Goal: Contribute content: Add original content to the website for others to see

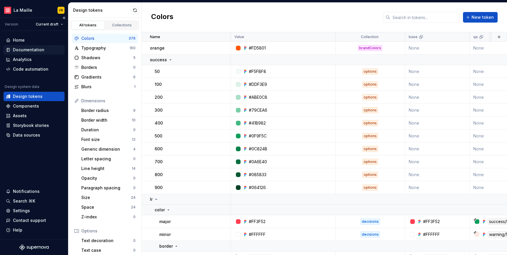
click at [23, 47] on div "Documentation" at bounding box center [28, 50] width 31 height 6
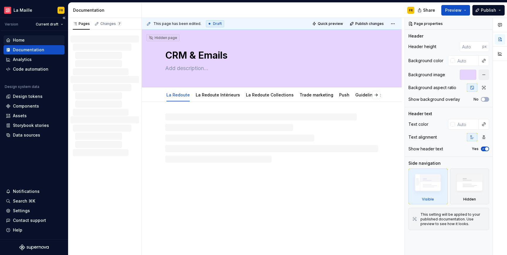
click at [21, 41] on div "Home" at bounding box center [19, 40] width 12 height 6
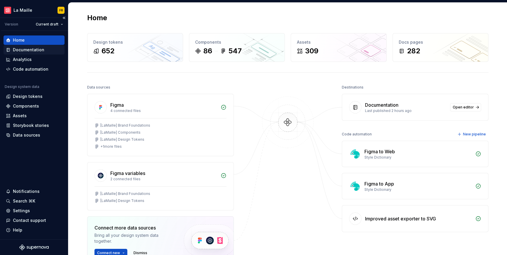
click at [16, 48] on div "Documentation" at bounding box center [28, 50] width 31 height 6
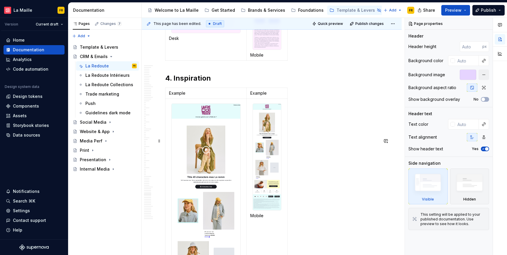
scroll to position [9700, 0]
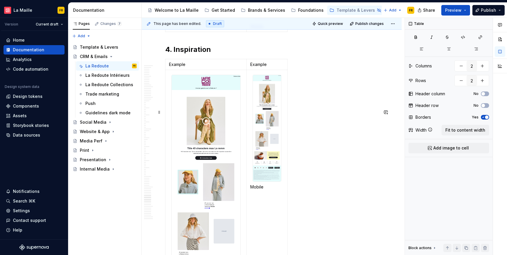
scroll to position [9729, 0]
click at [179, 153] on img at bounding box center [206, 205] width 69 height 260
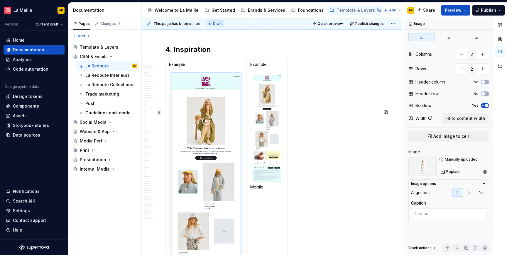
click at [160, 112] on span at bounding box center [159, 112] width 5 height 8
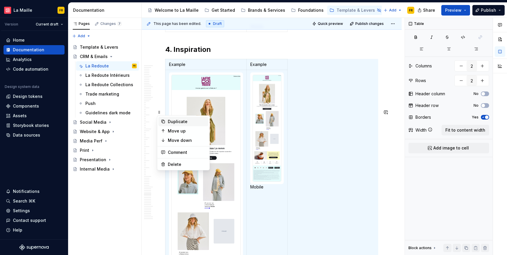
click at [178, 122] on div "Duplicate" at bounding box center [187, 122] width 38 height 6
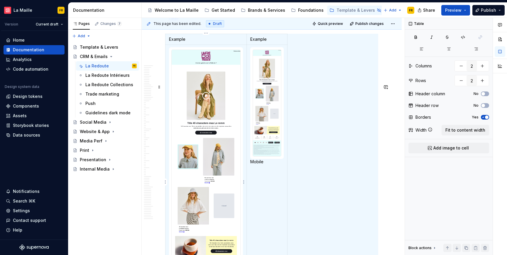
scroll to position [9999, 0]
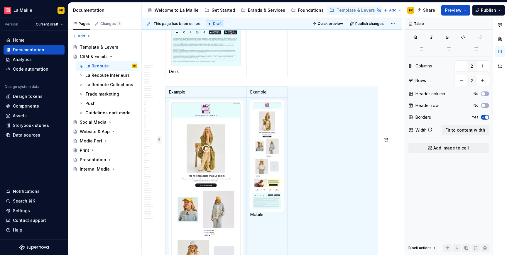
click at [158, 141] on span at bounding box center [159, 140] width 5 height 8
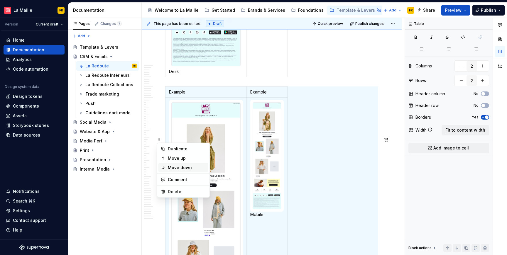
click at [186, 166] on div "Move down" at bounding box center [187, 168] width 38 height 6
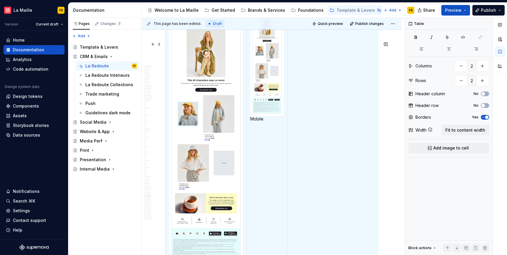
scroll to position [10057, 0]
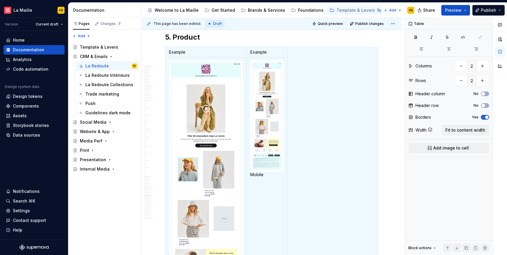
click at [211, 156] on img at bounding box center [206, 193] width 69 height 260
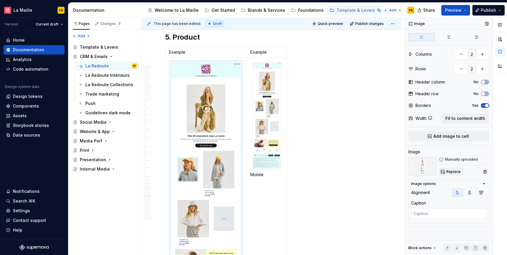
click at [449, 171] on span "Replace" at bounding box center [453, 172] width 14 height 5
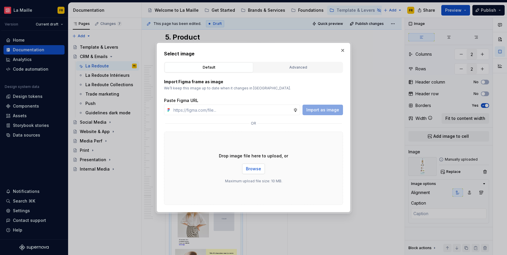
click at [253, 169] on span "Browse" at bounding box center [253, 169] width 15 height 6
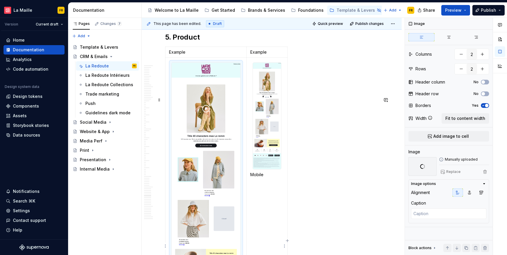
scroll to position [10179, 0]
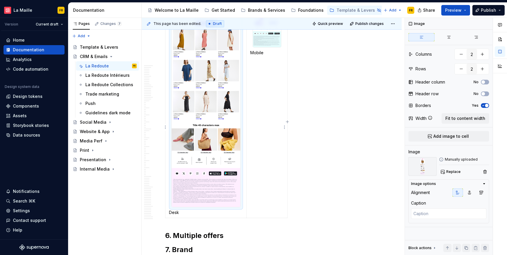
click at [451, 171] on span "Replace" at bounding box center [453, 172] width 14 height 5
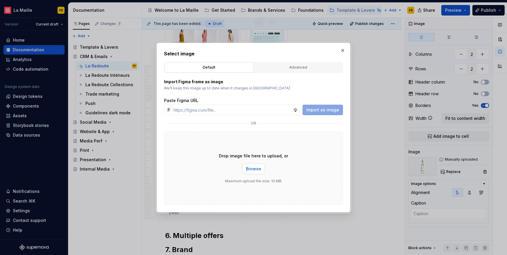
click at [258, 168] on span "Browse" at bounding box center [253, 169] width 15 height 6
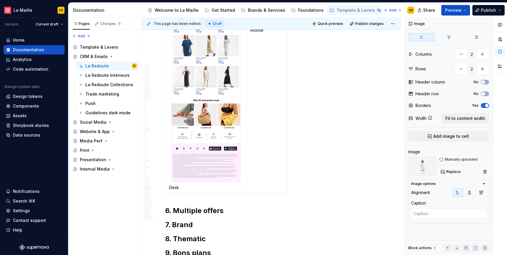
scroll to position [10087, 0]
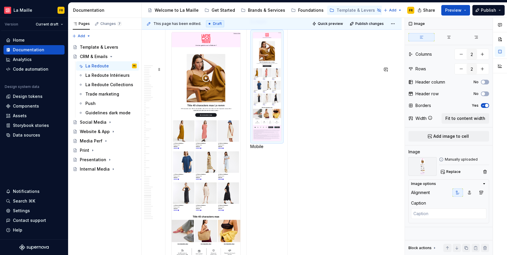
click at [158, 70] on span at bounding box center [159, 69] width 5 height 8
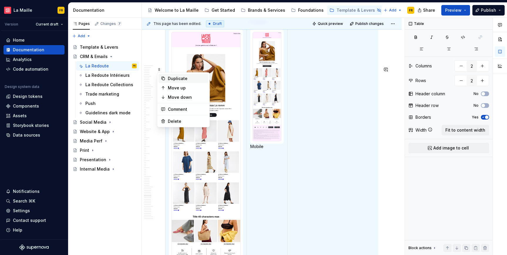
click at [185, 79] on div "Duplicate" at bounding box center [187, 79] width 38 height 6
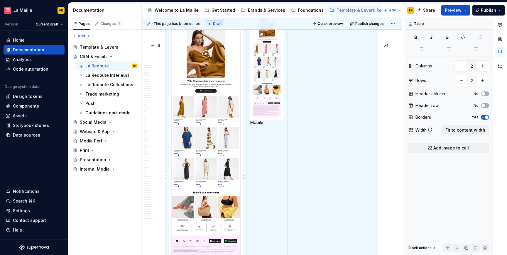
scroll to position [10388, 0]
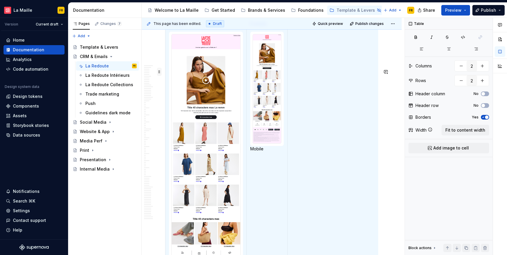
click at [159, 71] on span at bounding box center [159, 72] width 5 height 8
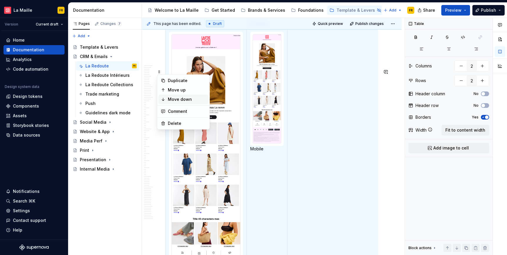
click at [188, 97] on div "Move down" at bounding box center [187, 100] width 38 height 6
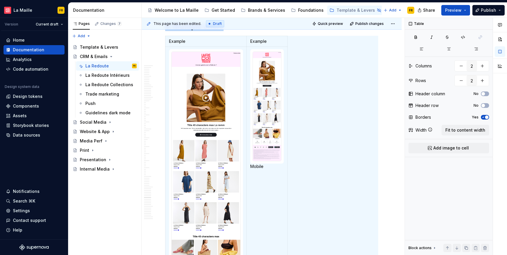
click at [213, 153] on img at bounding box center [206, 185] width 69 height 267
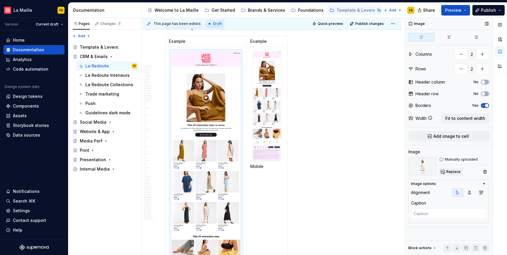
click at [451, 174] on span "Replace" at bounding box center [453, 172] width 14 height 5
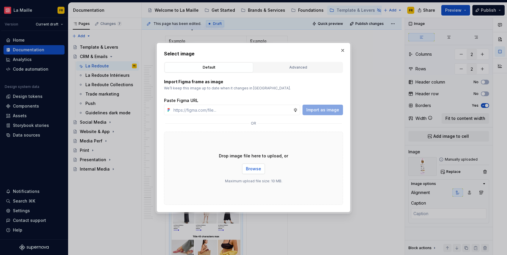
click at [252, 170] on span "Browse" at bounding box center [253, 169] width 15 height 6
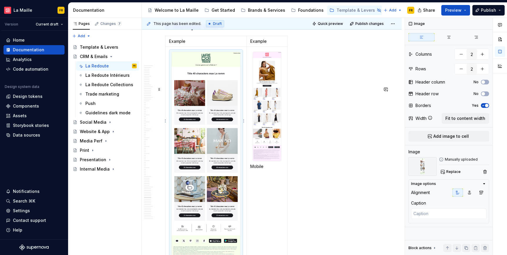
scroll to position [10506, 0]
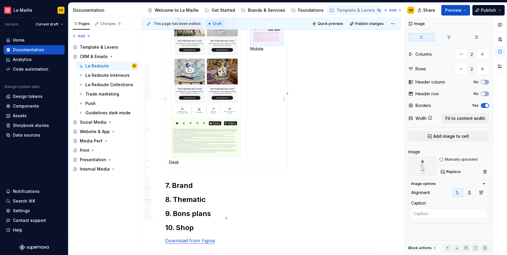
click at [452, 174] on span "Replace" at bounding box center [453, 172] width 14 height 5
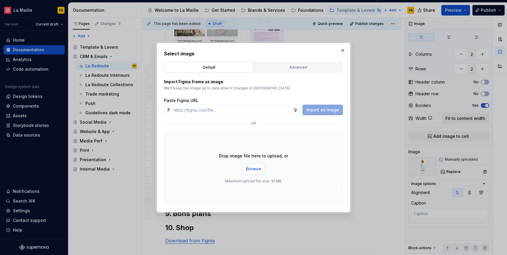
click at [257, 165] on button "Browse" at bounding box center [253, 169] width 23 height 11
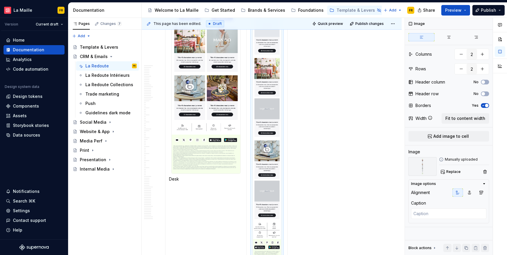
scroll to position [10427, 0]
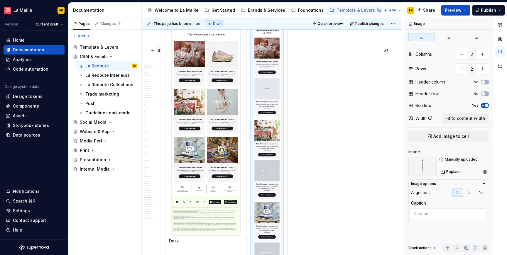
click at [160, 50] on span at bounding box center [159, 50] width 5 height 8
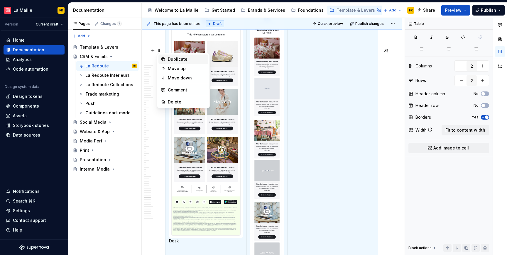
click at [187, 59] on div "Duplicate" at bounding box center [187, 59] width 38 height 6
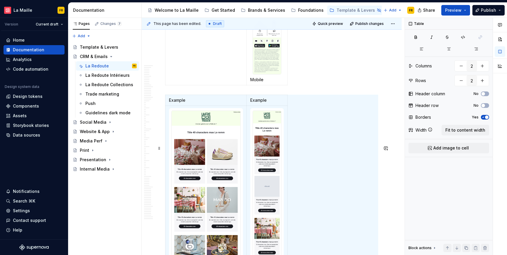
scroll to position [10691, 0]
click at [161, 151] on span at bounding box center [159, 149] width 5 height 8
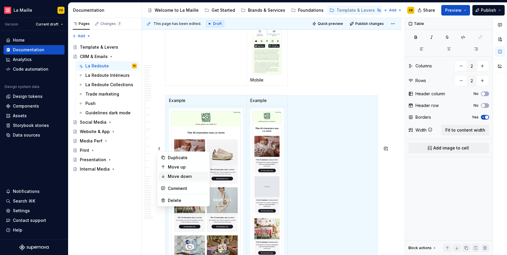
click at [180, 176] on div "Move down" at bounding box center [187, 177] width 38 height 6
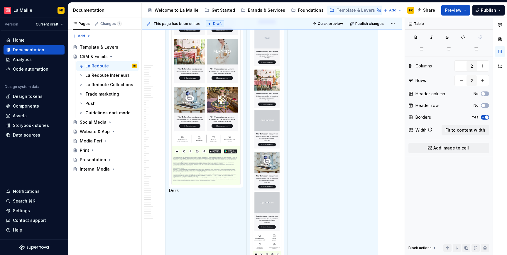
scroll to position [10875, 0]
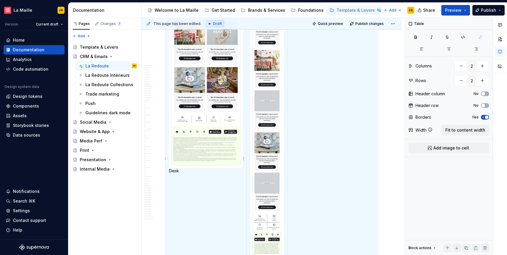
click at [224, 131] on img at bounding box center [206, 54] width 69 height 223
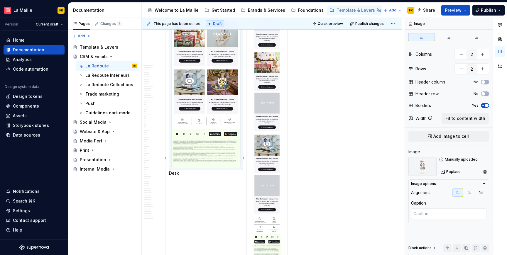
scroll to position [0, 0]
click at [224, 131] on img at bounding box center [206, 56] width 69 height 223
click at [446, 172] on button "Replace" at bounding box center [451, 172] width 24 height 8
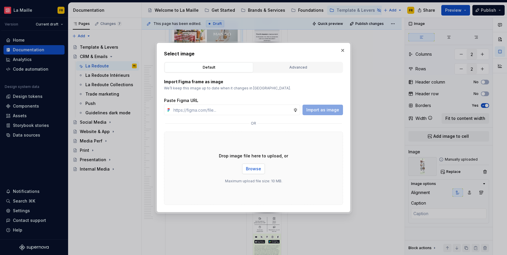
click at [253, 174] on div "Drop image file here to upload, or Browse Maximum upload file size: 10 MB." at bounding box center [253, 168] width 179 height 73
click at [253, 171] on span "Browse" at bounding box center [253, 169] width 15 height 6
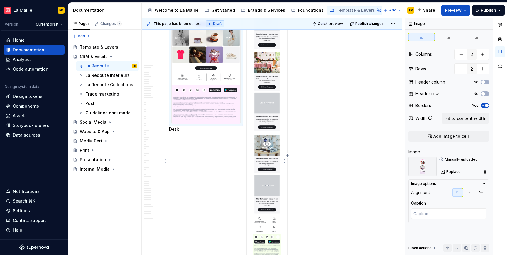
click at [270, 99] on img at bounding box center [267, 107] width 28 height 325
click at [453, 173] on span "Replace" at bounding box center [453, 172] width 14 height 5
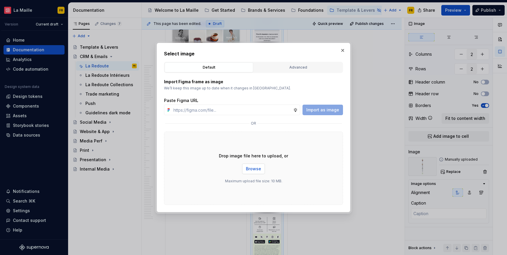
click at [252, 171] on span "Browse" at bounding box center [253, 169] width 15 height 6
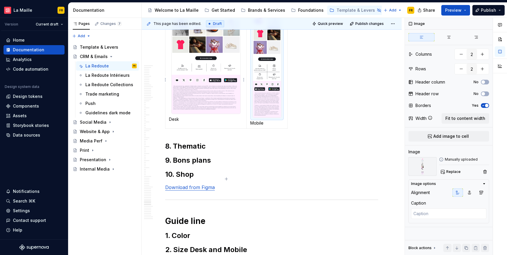
scroll to position [10763, 0]
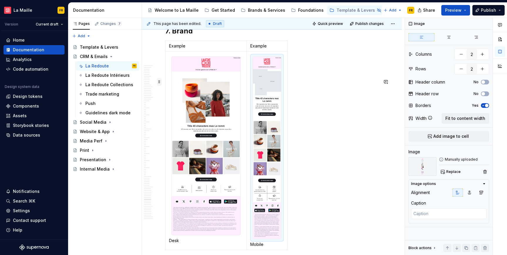
click at [159, 83] on span at bounding box center [159, 82] width 5 height 8
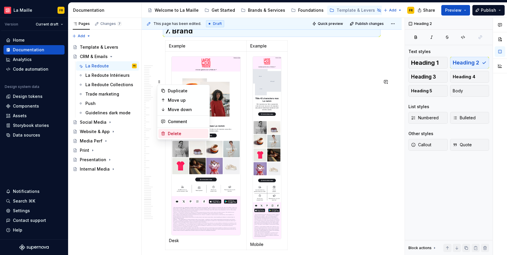
click at [192, 131] on div "Delete" at bounding box center [187, 134] width 38 height 6
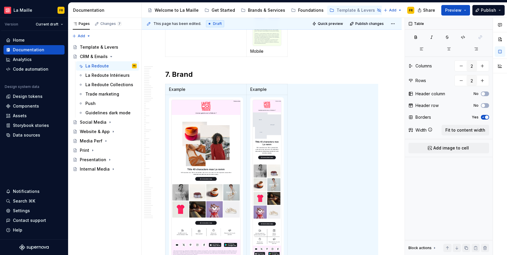
scroll to position [10731, 0]
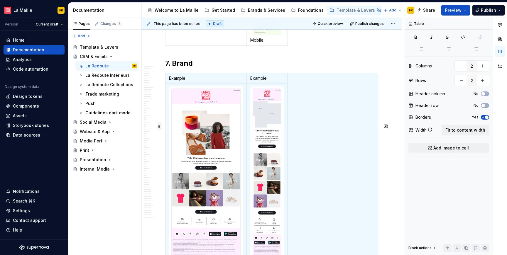
click at [159, 124] on span at bounding box center [159, 126] width 5 height 8
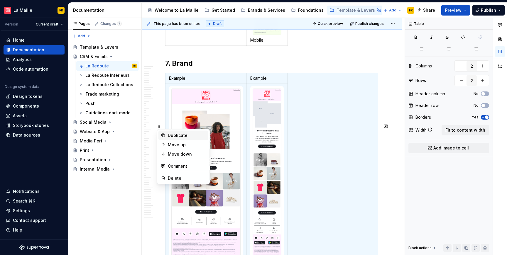
click at [192, 138] on div "Duplicate" at bounding box center [187, 136] width 38 height 6
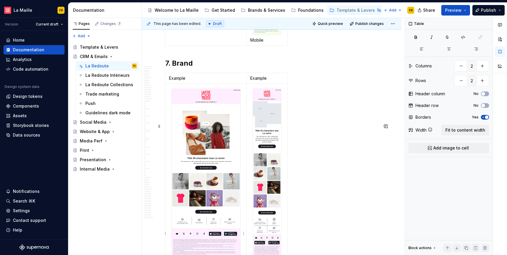
scroll to position [10857, 0]
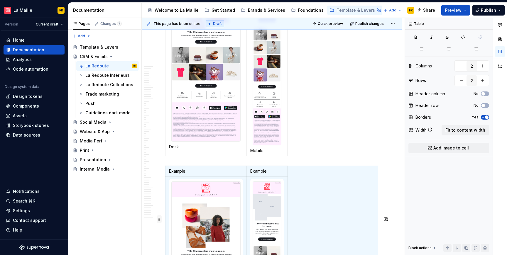
click at [158, 219] on span at bounding box center [159, 219] width 5 height 8
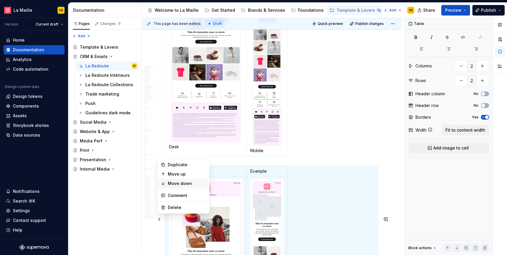
click at [181, 183] on div "Move down" at bounding box center [187, 184] width 38 height 6
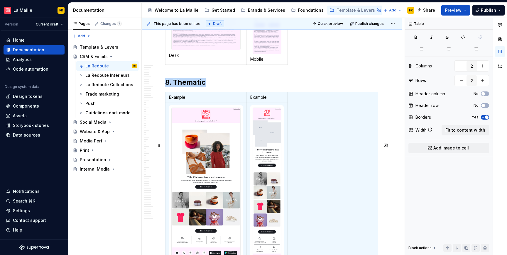
scroll to position [10962, 0]
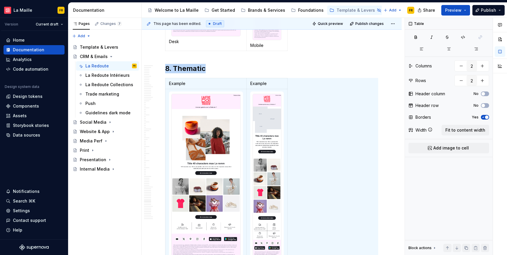
click at [188, 173] on img at bounding box center [206, 183] width 69 height 178
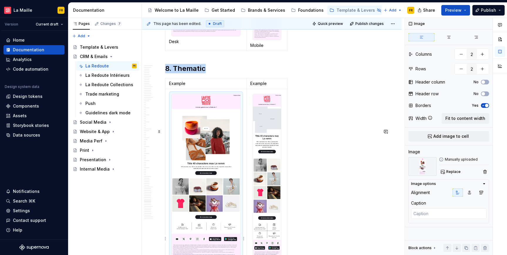
click at [188, 173] on img at bounding box center [206, 183] width 69 height 178
click at [449, 173] on span "Replace" at bounding box center [453, 172] width 14 height 5
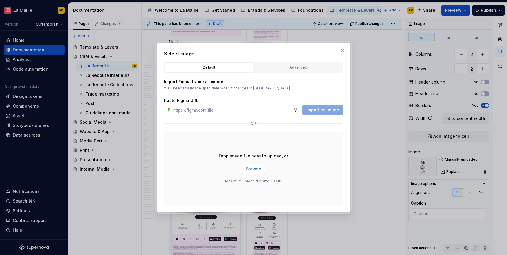
click at [257, 167] on span "Browse" at bounding box center [253, 169] width 15 height 6
click at [252, 170] on span "Browse" at bounding box center [253, 169] width 15 height 6
click at [257, 169] on span "Browse" at bounding box center [253, 169] width 15 height 6
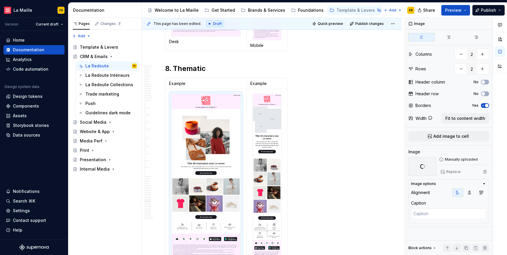
scroll to position [11034, 0]
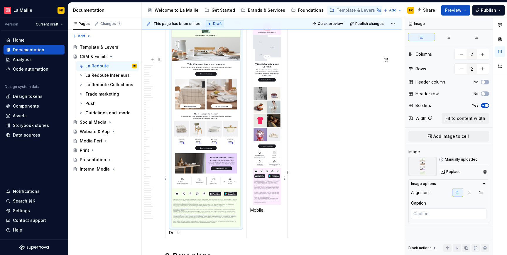
click at [265, 148] on img at bounding box center [267, 113] width 28 height 183
click at [456, 169] on button "Replace" at bounding box center [451, 172] width 24 height 8
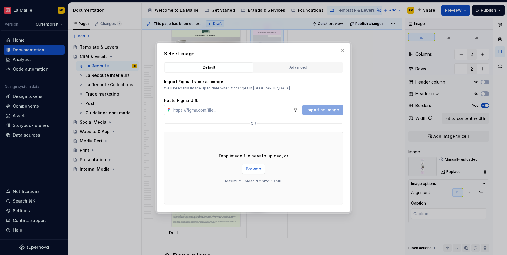
click at [256, 169] on span "Browse" at bounding box center [253, 169] width 15 height 6
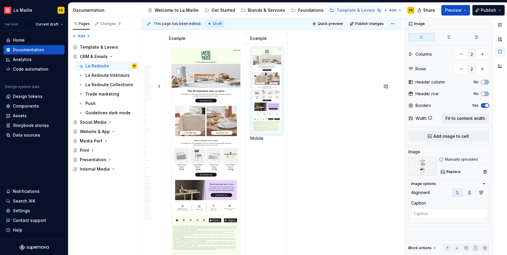
scroll to position [11005, 0]
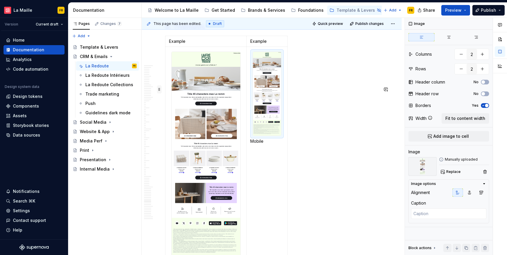
click at [160, 88] on span at bounding box center [159, 89] width 5 height 8
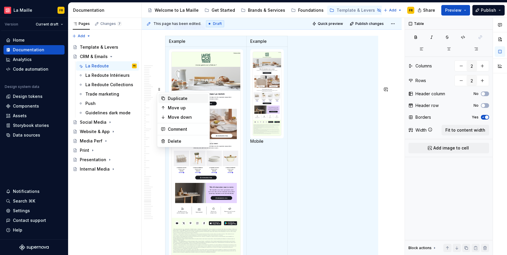
click at [186, 99] on div "Duplicate" at bounding box center [187, 99] width 38 height 6
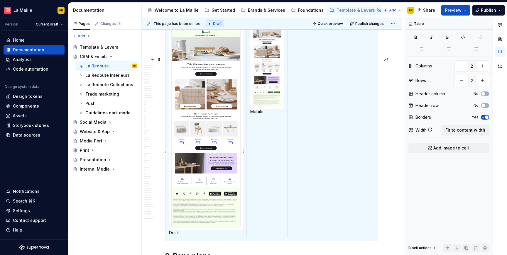
scroll to position [11253, 0]
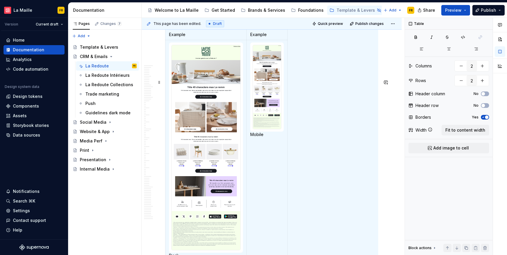
click at [160, 83] on span at bounding box center [159, 82] width 5 height 8
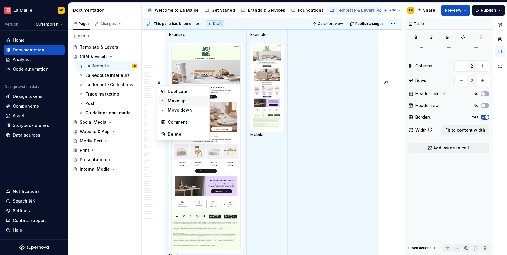
click at [190, 100] on div "Move up" at bounding box center [187, 101] width 38 height 6
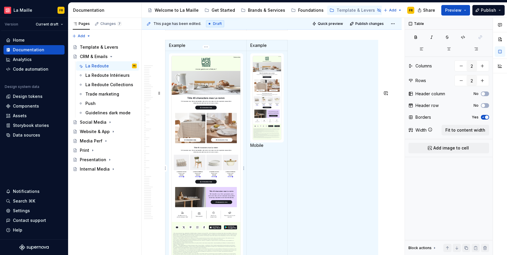
scroll to position [11202, 0]
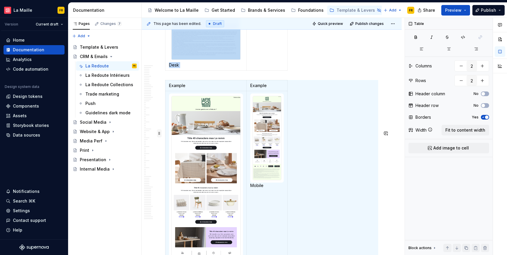
click at [161, 135] on span at bounding box center [159, 133] width 5 height 8
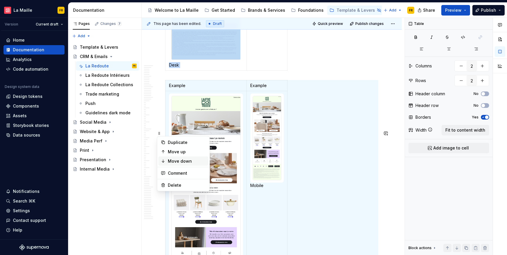
click at [185, 161] on div "Move down" at bounding box center [187, 161] width 38 height 6
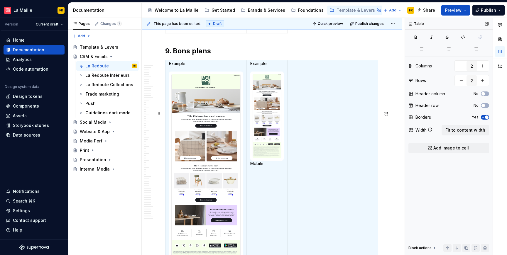
scroll to position [11258, 0]
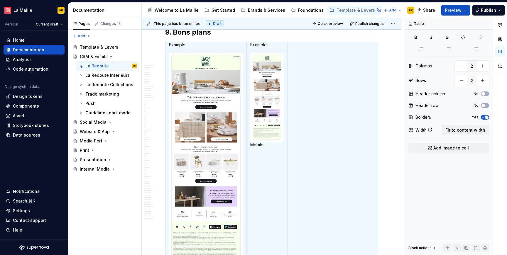
click at [211, 150] on img at bounding box center [206, 157] width 69 height 205
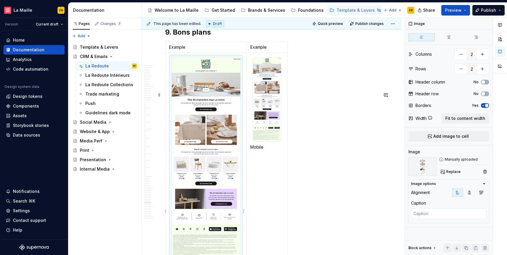
scroll to position [0, 0]
click at [211, 150] on img at bounding box center [206, 160] width 69 height 205
click at [208, 151] on img at bounding box center [206, 160] width 69 height 205
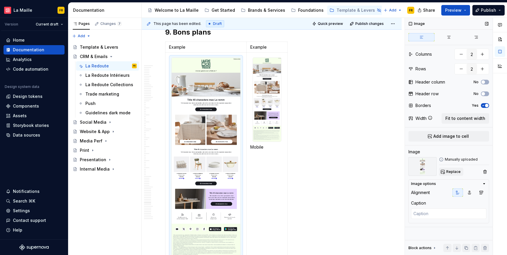
click at [455, 173] on span "Replace" at bounding box center [453, 172] width 14 height 5
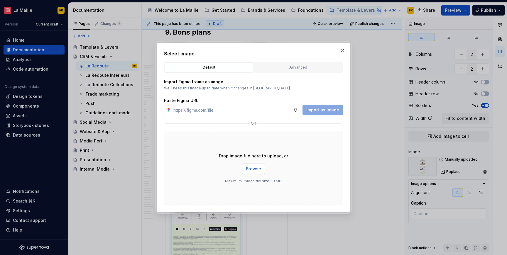
click at [249, 172] on button "Browse" at bounding box center [253, 169] width 23 height 11
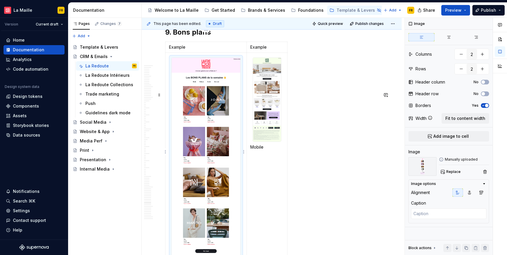
scroll to position [11320, 0]
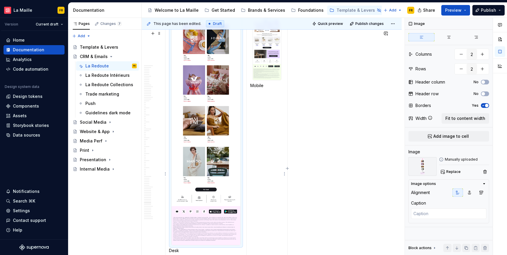
click at [266, 80] on img at bounding box center [267, 38] width 28 height 84
click at [450, 170] on span "Replace" at bounding box center [453, 172] width 14 height 5
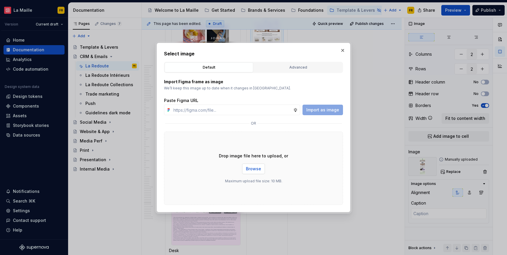
click at [249, 168] on span "Browse" at bounding box center [253, 169] width 15 height 6
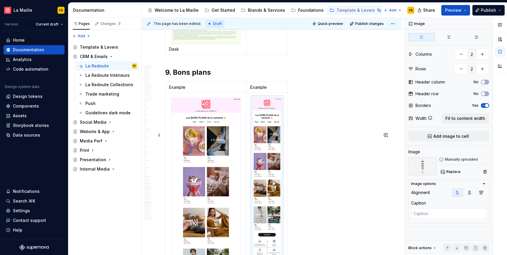
scroll to position [11215, 0]
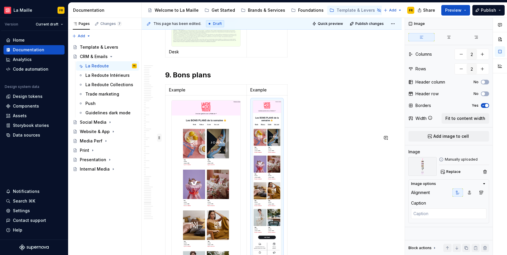
click at [160, 139] on span at bounding box center [159, 138] width 5 height 8
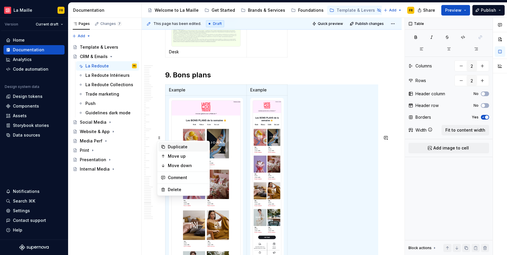
click at [187, 147] on div "Duplicate" at bounding box center [187, 147] width 38 height 6
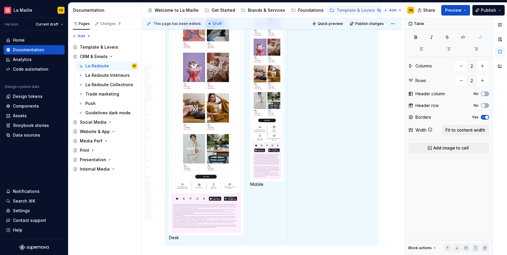
scroll to position [11515, 0]
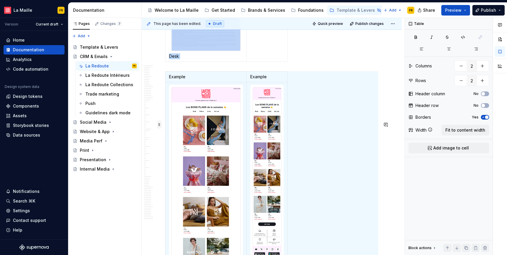
click at [161, 125] on span at bounding box center [159, 125] width 5 height 8
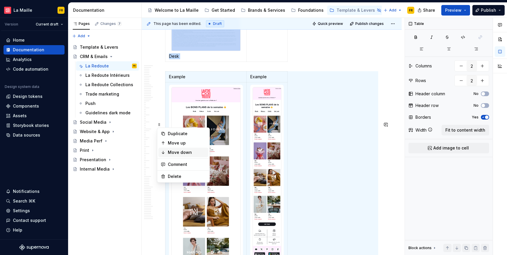
click at [188, 152] on div "Move down" at bounding box center [187, 153] width 38 height 6
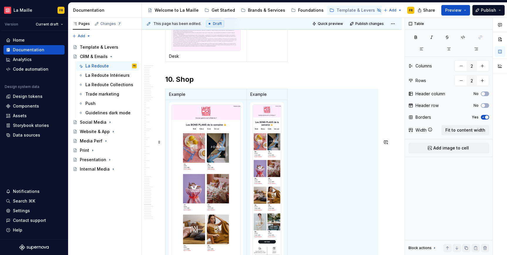
scroll to position [2, 0]
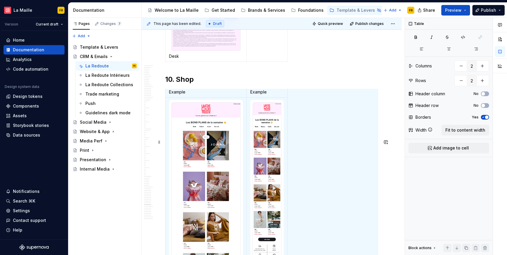
click at [222, 162] on img at bounding box center [206, 227] width 69 height 249
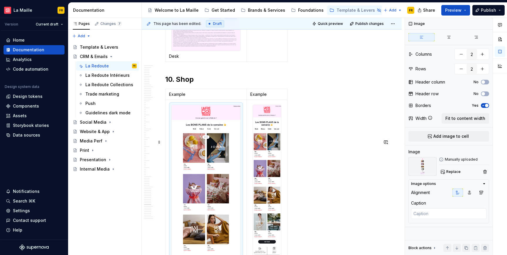
scroll to position [0, 0]
click at [222, 162] on img at bounding box center [206, 229] width 69 height 249
click at [462, 171] on button "Replace" at bounding box center [451, 172] width 24 height 8
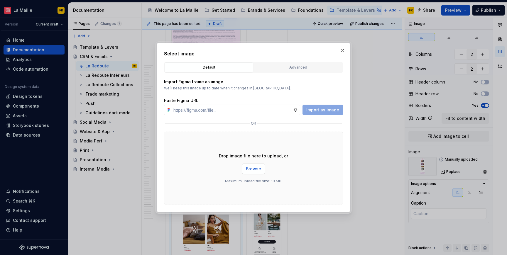
click at [252, 166] on button "Browse" at bounding box center [253, 169] width 23 height 11
click at [254, 167] on span "Browse" at bounding box center [253, 169] width 15 height 6
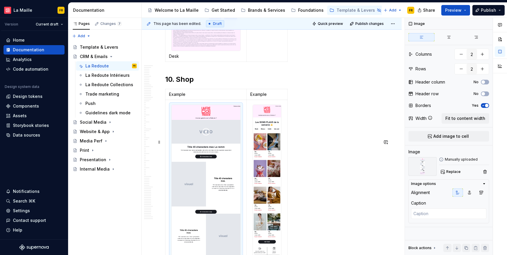
scroll to position [11667, 0]
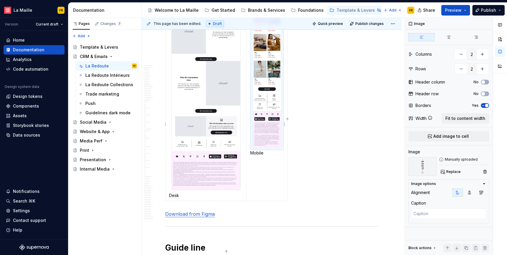
click at [274, 117] on img at bounding box center [267, 49] width 28 height 195
click at [460, 173] on button "Replace" at bounding box center [451, 172] width 24 height 8
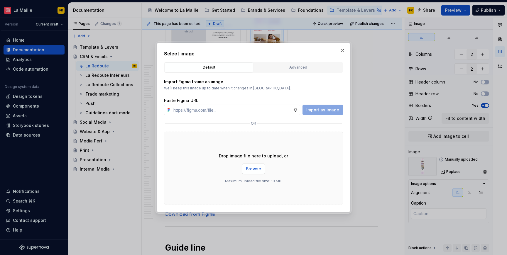
click at [255, 168] on span "Browse" at bounding box center [253, 169] width 15 height 6
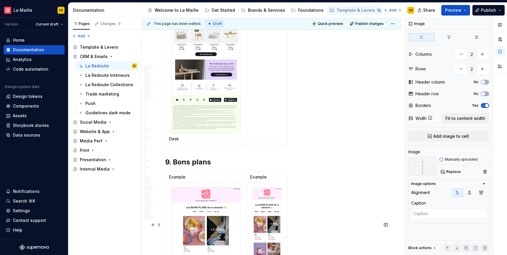
scroll to position [11124, 0]
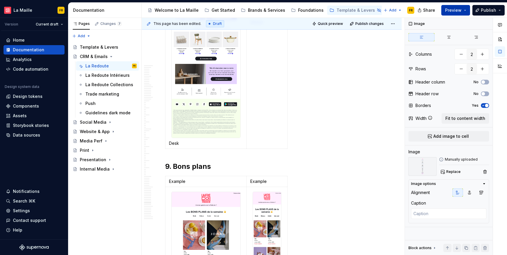
click at [460, 12] on span "Preview" at bounding box center [453, 10] width 16 height 6
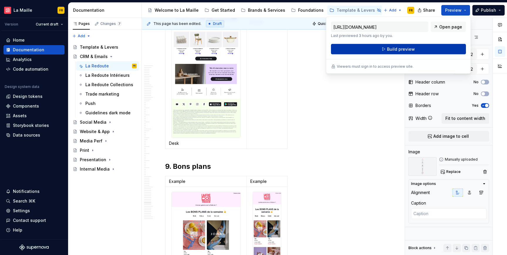
click at [422, 48] on button "Build preview" at bounding box center [398, 49] width 135 height 11
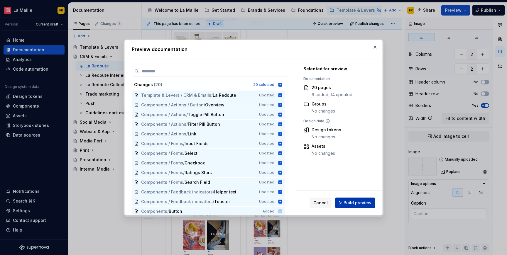
click at [359, 202] on span "Build preview" at bounding box center [358, 203] width 28 height 6
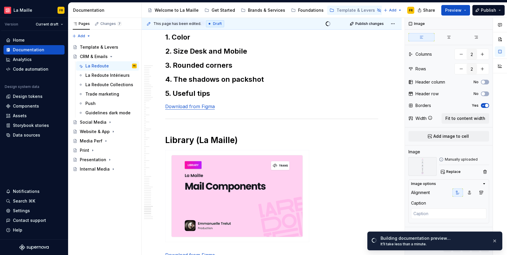
scroll to position [11943, 0]
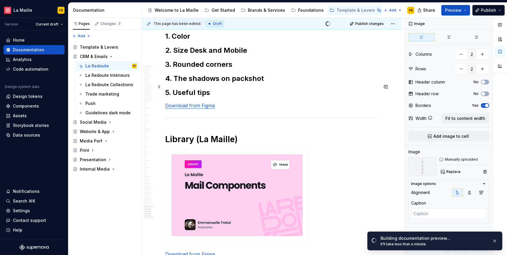
click at [200, 41] on h2 "1. Color" at bounding box center [271, 36] width 213 height 9
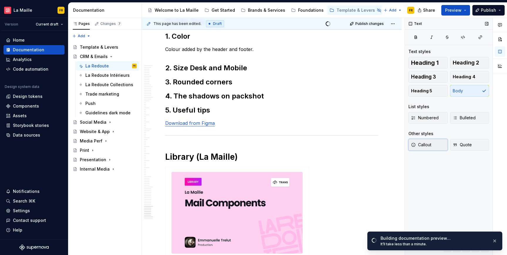
click at [422, 145] on span "Callout" at bounding box center [421, 145] width 20 height 6
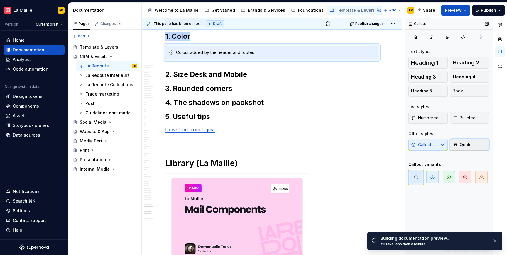
click at [458, 144] on span "Quote" at bounding box center [462, 145] width 19 height 6
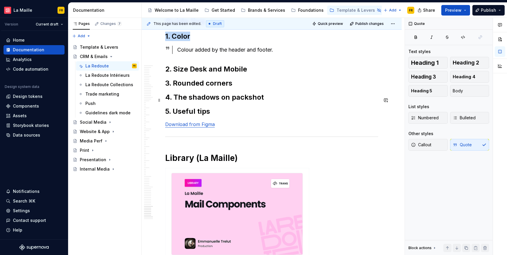
click at [296, 54] on div "Colour added by the header and footer." at bounding box center [277, 50] width 201 height 8
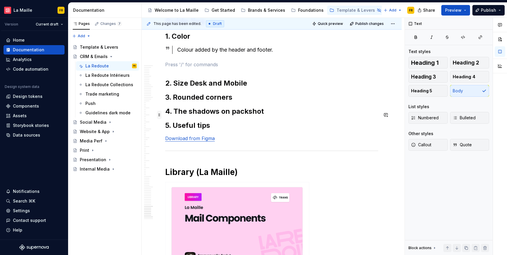
click at [160, 117] on span at bounding box center [159, 115] width 5 height 8
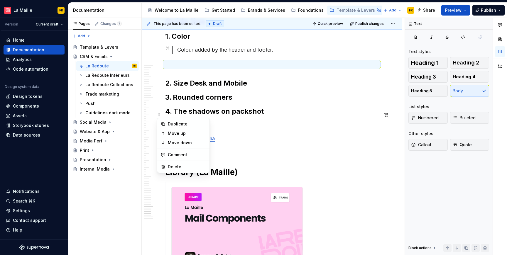
click at [265, 68] on p at bounding box center [271, 64] width 213 height 7
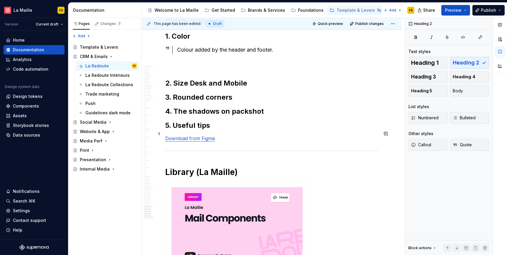
click at [274, 88] on h2 "2. Size Desk and Mobile" at bounding box center [271, 83] width 213 height 9
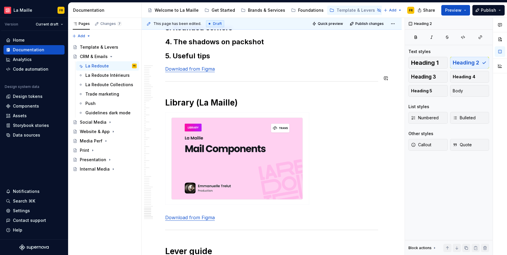
scroll to position [12008, 0]
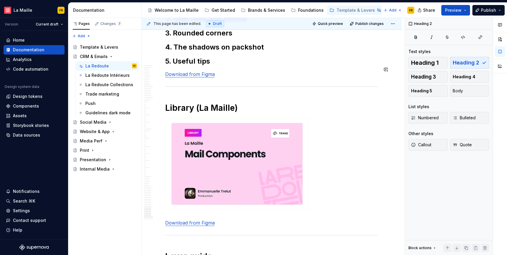
click at [151, 51] on button "button" at bounding box center [153, 51] width 8 height 8
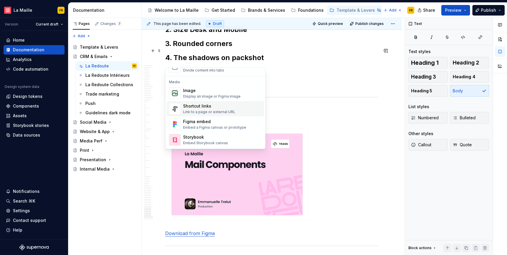
scroll to position [235, 0]
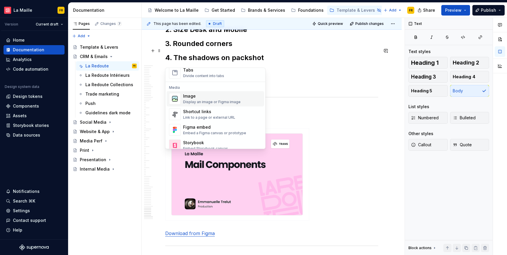
click at [221, 95] on div "Image" at bounding box center [212, 97] width 58 height 6
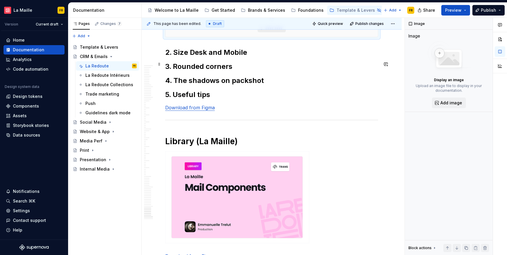
click at [274, 32] on button "*********" at bounding box center [272, 28] width 28 height 8
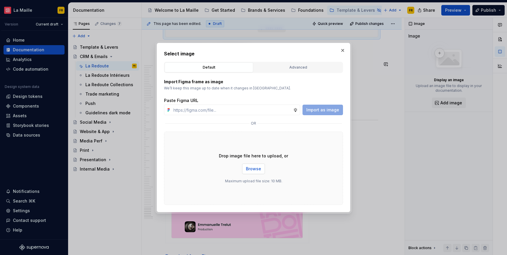
click at [257, 168] on span "Browse" at bounding box center [253, 169] width 15 height 6
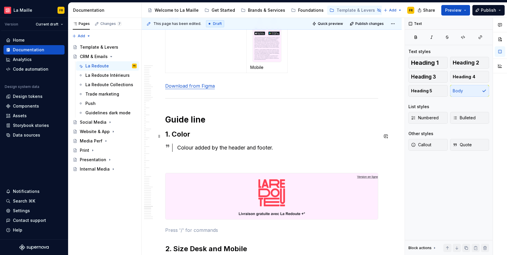
scroll to position [11837, 0]
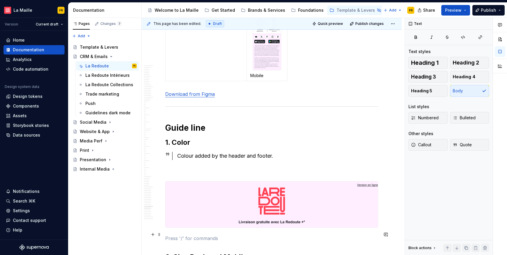
click at [153, 235] on button "button" at bounding box center [153, 235] width 8 height 8
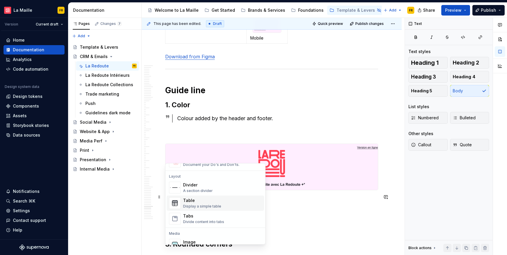
scroll to position [193, 0]
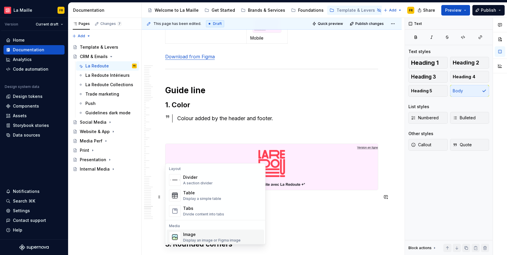
click at [212, 234] on div "Image" at bounding box center [212, 235] width 58 height 6
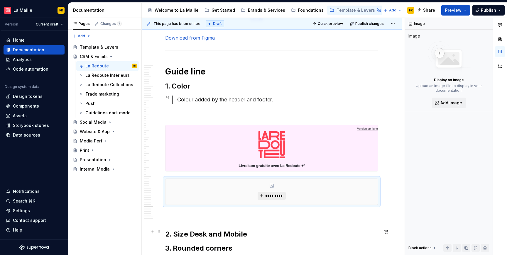
click at [262, 200] on button "*********" at bounding box center [272, 196] width 28 height 8
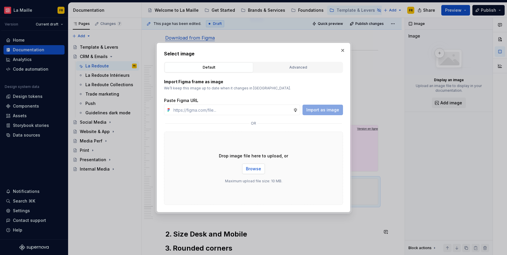
click at [257, 170] on span "Browse" at bounding box center [253, 169] width 15 height 6
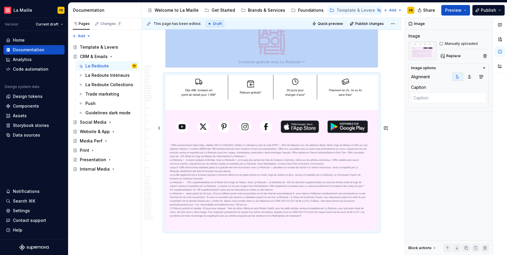
scroll to position [12020, 0]
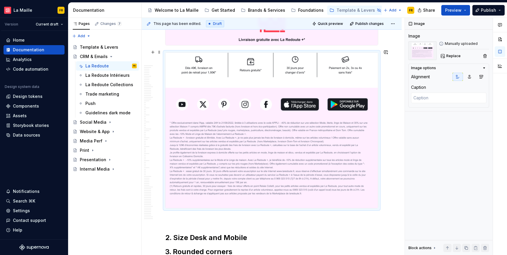
click at [256, 45] on img at bounding box center [272, 22] width 212 height 46
click at [151, 51] on button "button" at bounding box center [153, 52] width 8 height 8
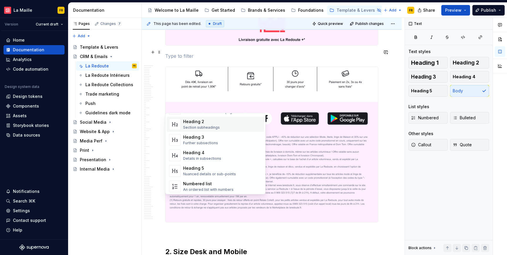
type textarea "*"
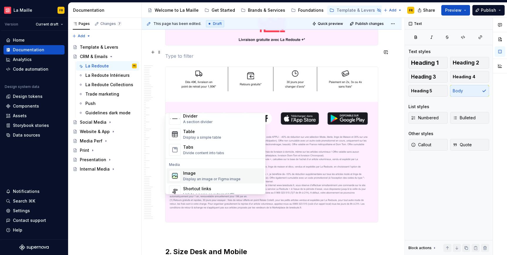
scroll to position [203, 0]
click at [198, 133] on div "Table" at bounding box center [202, 133] width 38 height 6
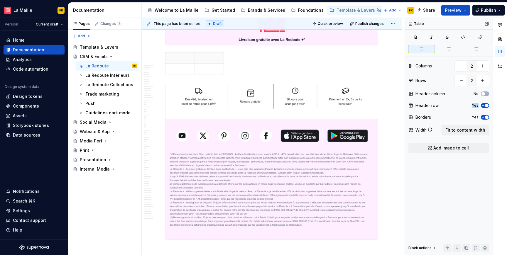
click at [480, 105] on div "Yes" at bounding box center [480, 105] width 17 height 5
click at [483, 106] on icon "button" at bounding box center [483, 106] width 5 height 4
click at [480, 115] on div "Yes" at bounding box center [480, 117] width 17 height 5
click at [483, 116] on icon "button" at bounding box center [483, 118] width 5 height 4
click at [460, 83] on button "button" at bounding box center [461, 80] width 11 height 11
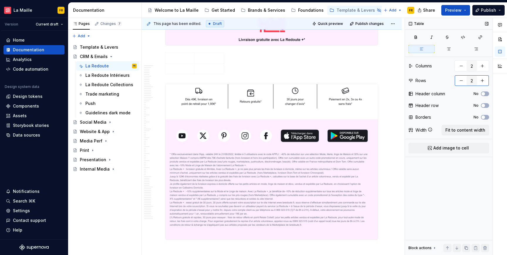
type input "1"
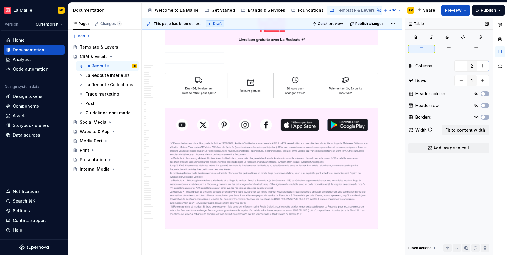
click at [456, 66] on button "button" at bounding box center [461, 66] width 11 height 11
type input "1"
click at [441, 148] on span "Add image to cell" at bounding box center [451, 148] width 36 height 6
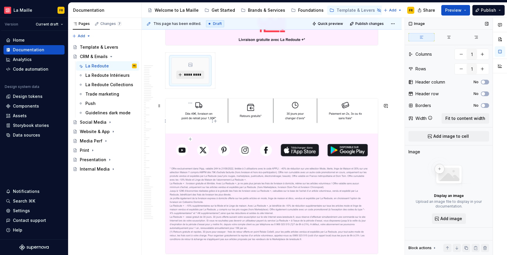
click at [199, 77] on span "*********" at bounding box center [193, 74] width 18 height 5
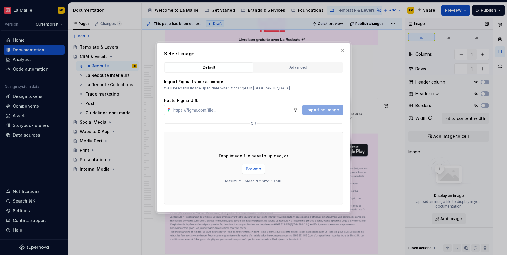
click at [246, 170] on span "Browse" at bounding box center [253, 169] width 15 height 6
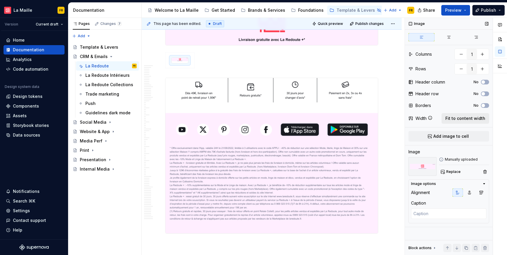
click at [475, 119] on span "Fit to content width" at bounding box center [466, 119] width 40 height 6
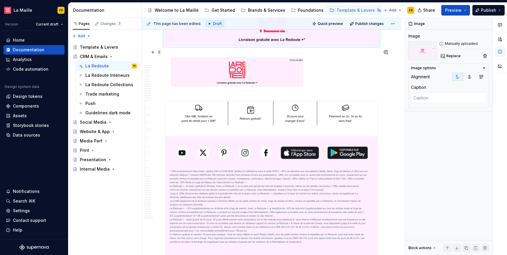
click at [161, 52] on span at bounding box center [159, 52] width 5 height 8
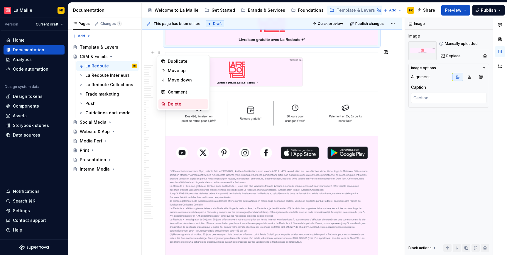
click at [177, 102] on div "Delete" at bounding box center [187, 104] width 38 height 6
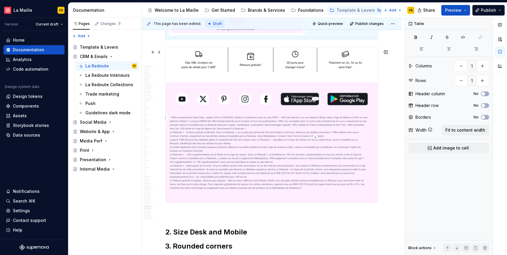
scroll to position [11970, 0]
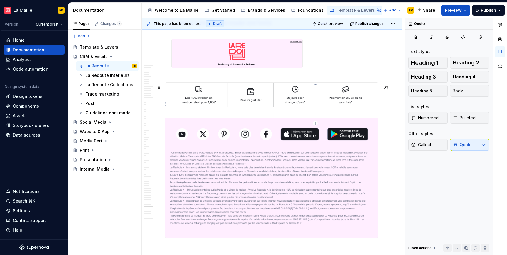
type textarea "*"
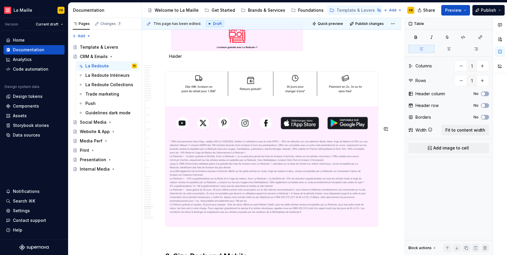
scroll to position [11987, 0]
click at [317, 144] on img at bounding box center [272, 149] width 212 height 155
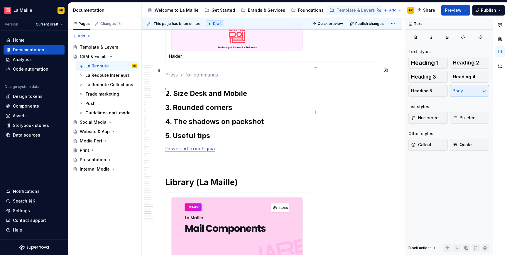
click at [324, 62] on td "Haider" at bounding box center [316, 39] width 300 height 45
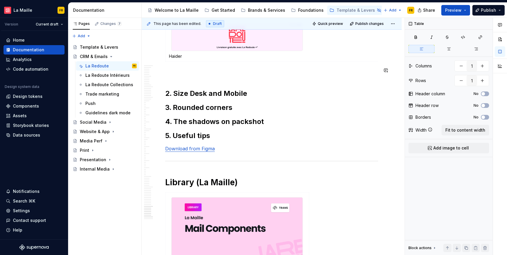
click at [303, 51] on div at bounding box center [236, 36] width 131 height 29
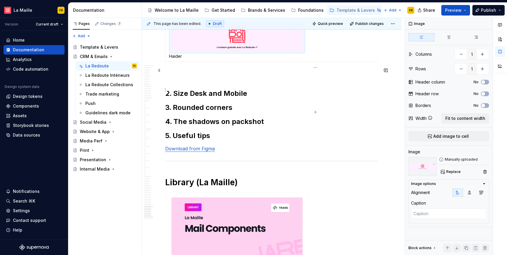
click at [322, 62] on td "Haider" at bounding box center [316, 39] width 300 height 45
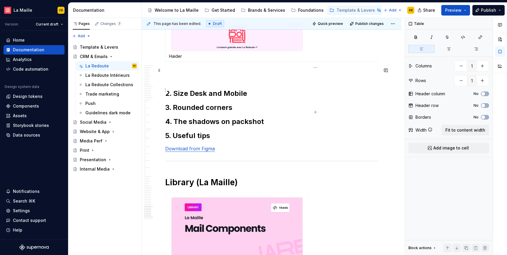
click at [327, 62] on td "Haider" at bounding box center [316, 39] width 300 height 45
click at [171, 51] on div at bounding box center [236, 36] width 131 height 29
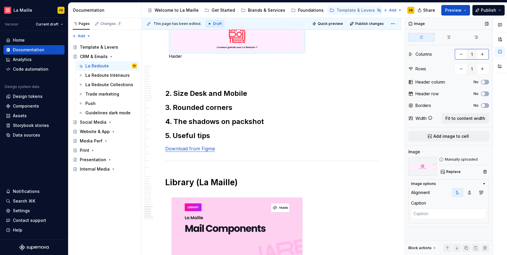
click at [482, 55] on button "button" at bounding box center [482, 54] width 11 height 11
type textarea "*"
type input "2"
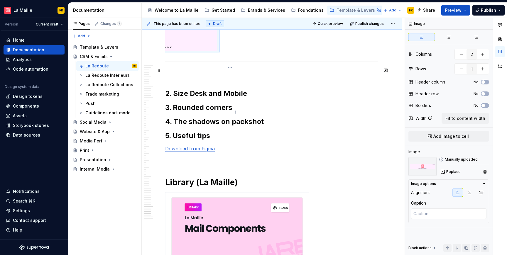
click at [266, 62] on td "Haider" at bounding box center [230, 39] width 300 height 45
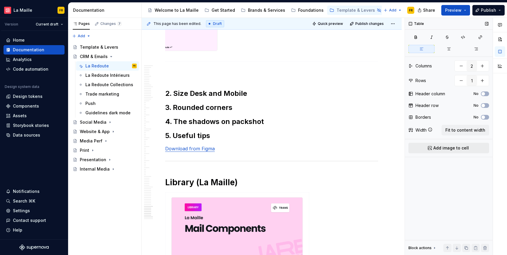
click at [439, 149] on span "Add image to cell" at bounding box center [451, 148] width 36 height 6
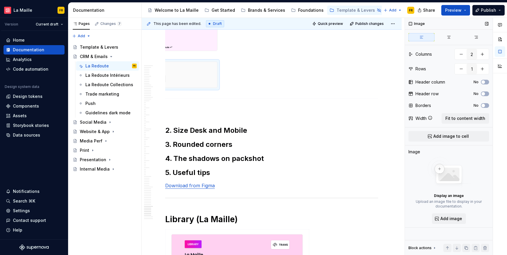
scroll to position [0, 2]
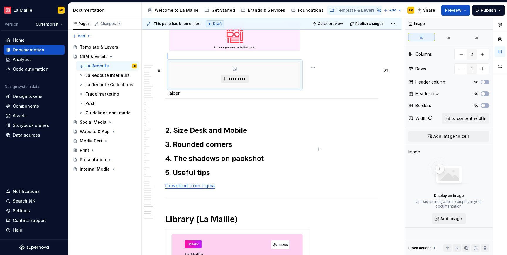
click at [241, 81] on span "*********" at bounding box center [237, 79] width 18 height 5
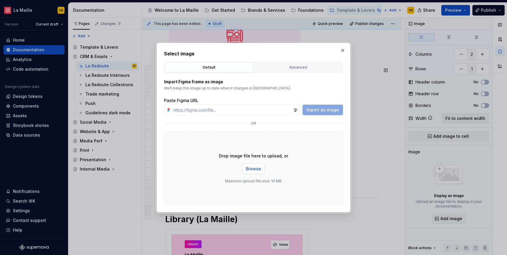
click at [250, 168] on span "Browse" at bounding box center [253, 169] width 15 height 6
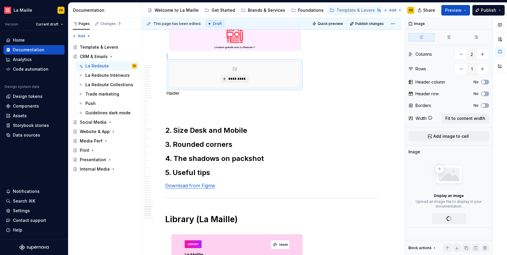
scroll to position [0, 85]
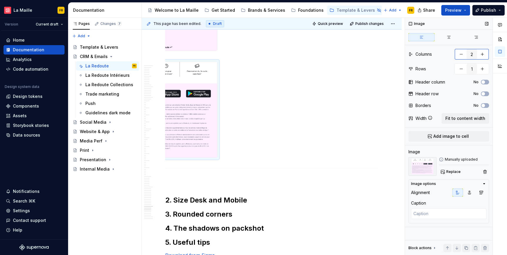
click at [465, 55] on button "button" at bounding box center [461, 54] width 11 height 11
type textarea "*"
type input "1"
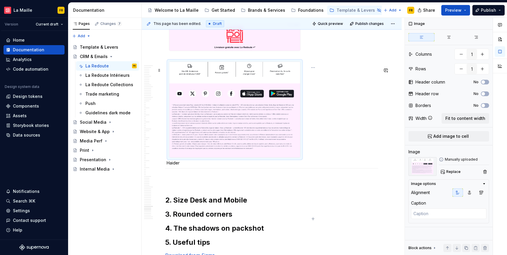
click at [211, 51] on img at bounding box center [234, 36] width 131 height 28
click at [205, 51] on img at bounding box center [234, 36] width 131 height 28
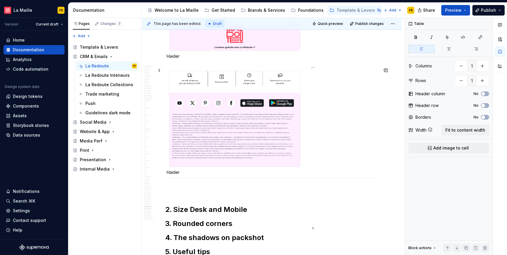
click at [176, 167] on div at bounding box center [234, 119] width 131 height 96
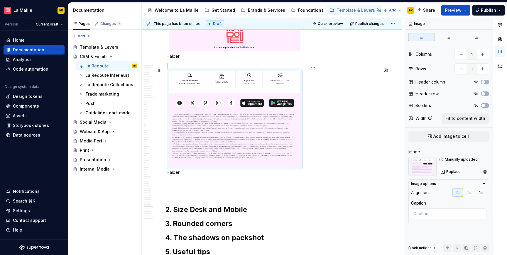
click at [176, 167] on div at bounding box center [234, 119] width 131 height 96
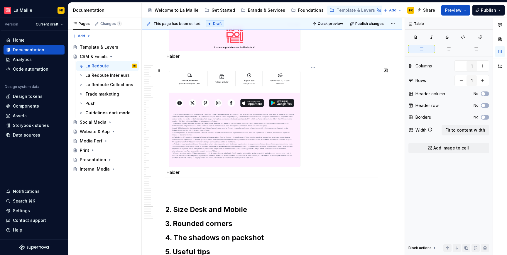
click at [174, 176] on p "Haider" at bounding box center [313, 173] width 293 height 6
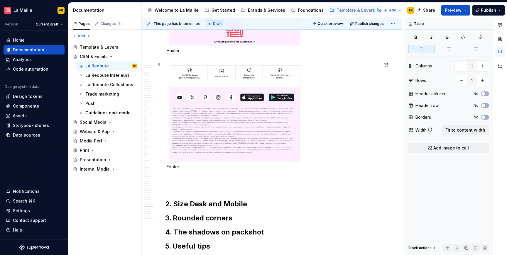
scroll to position [12081, 0]
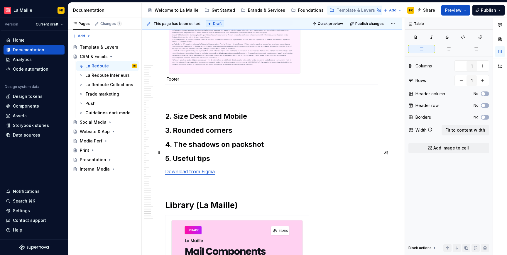
click at [236, 101] on p at bounding box center [271, 97] width 213 height 7
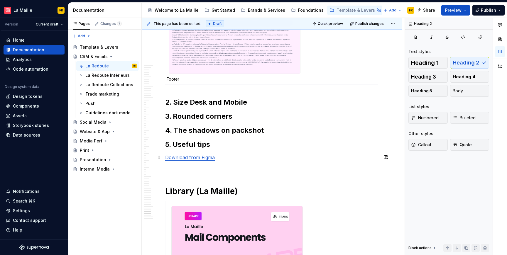
click at [254, 107] on h2 "2. Size Desk and Mobile" at bounding box center [271, 102] width 213 height 9
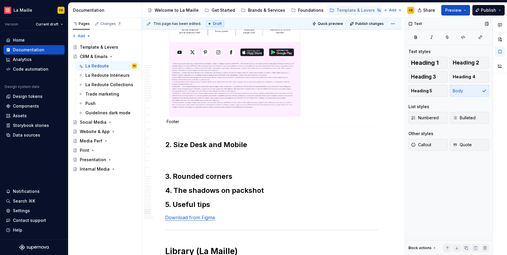
scroll to position [12038, 0]
click at [196, 161] on p at bounding box center [271, 157] width 213 height 7
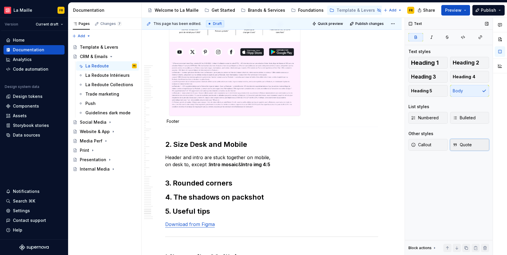
click at [465, 147] on span "Quote" at bounding box center [462, 145] width 19 height 6
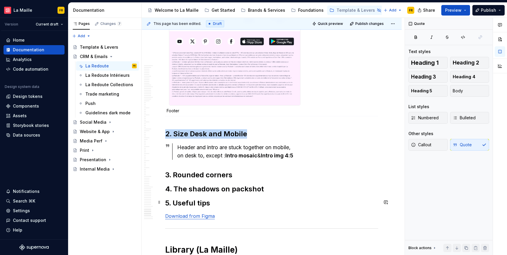
scroll to position [12069, 0]
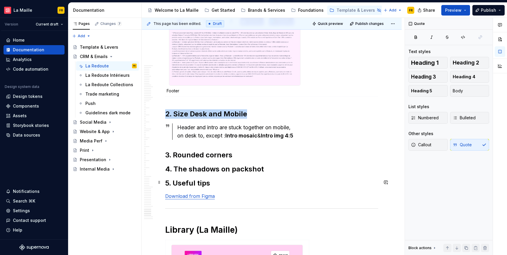
click at [318, 140] on div "Header and intro are stuck together on mobile, on desk to, except : Intro mosai…" at bounding box center [277, 132] width 201 height 16
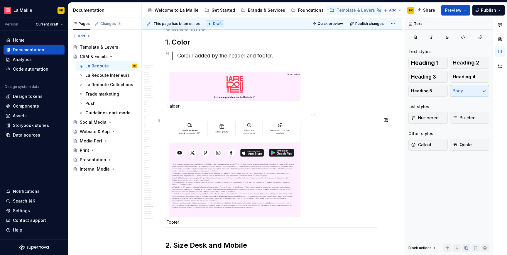
scroll to position [11941, 0]
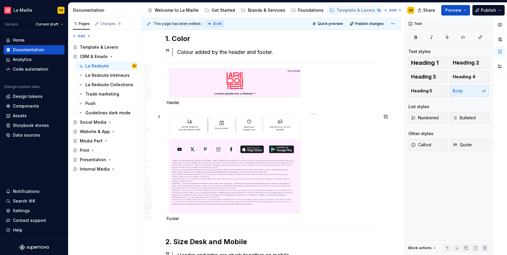
click at [314, 129] on td "Haider Footer" at bounding box center [313, 143] width 300 height 161
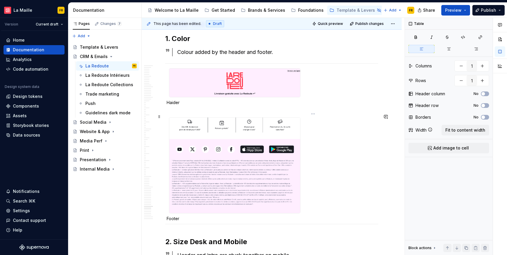
click at [331, 115] on td "Haider Footer" at bounding box center [313, 143] width 300 height 161
click at [185, 115] on td "Haider Footer" at bounding box center [313, 143] width 300 height 161
click at [171, 97] on img at bounding box center [234, 83] width 131 height 28
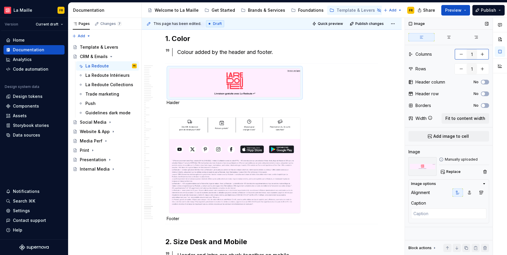
click at [483, 56] on button "button" at bounding box center [482, 54] width 11 height 11
type textarea "*"
type input "2"
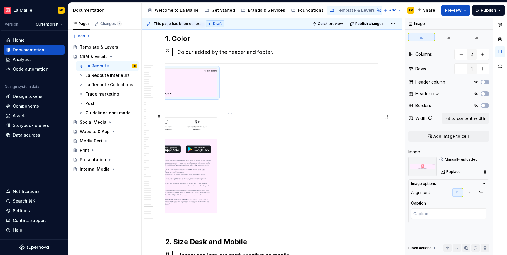
click at [265, 144] on td "Haider Footer" at bounding box center [230, 143] width 300 height 161
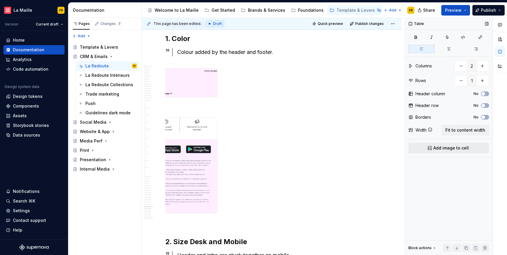
click at [437, 150] on span "Add image to cell" at bounding box center [451, 148] width 36 height 6
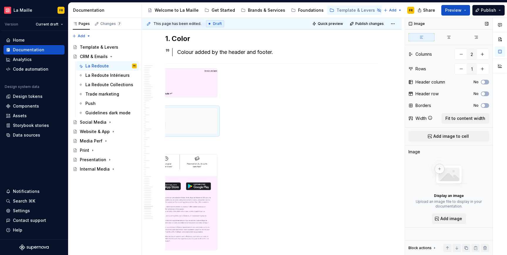
scroll to position [0, 2]
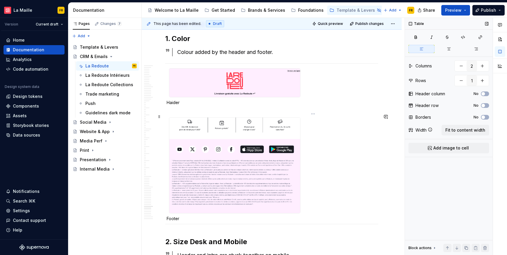
click at [316, 137] on td "Haider Footer" at bounding box center [313, 143] width 300 height 161
click at [275, 97] on img at bounding box center [234, 83] width 131 height 28
type textarea "*"
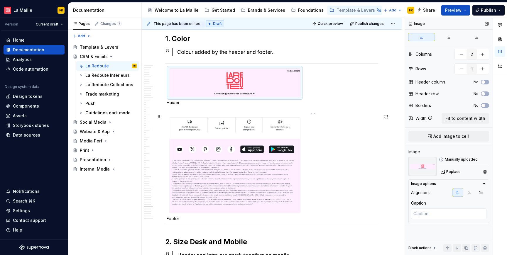
click at [362, 137] on td "Haider Footer" at bounding box center [313, 143] width 300 height 161
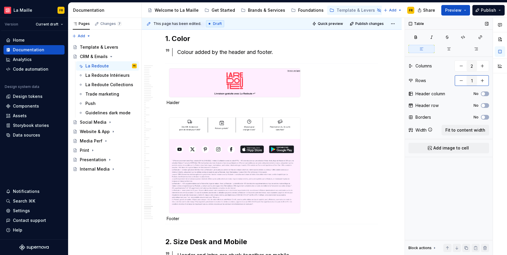
click at [484, 80] on button "button" at bounding box center [482, 80] width 11 height 11
type input "2"
click at [331, 135] on td "Haider Footer" at bounding box center [313, 143] width 300 height 161
click at [459, 128] on span "Fit to content width" at bounding box center [466, 130] width 40 height 6
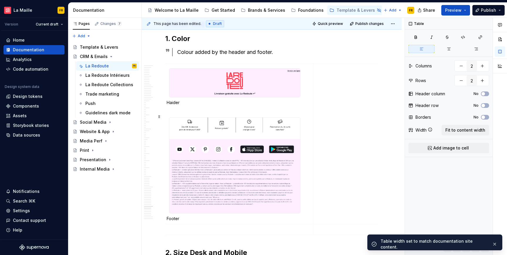
click at [323, 142] on td at bounding box center [388, 143] width 150 height 161
click at [435, 149] on span "Add image to cell" at bounding box center [451, 148] width 36 height 6
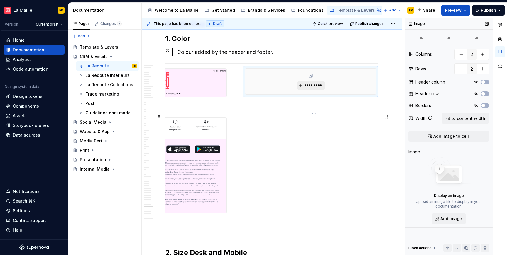
click at [307, 88] on span "*********" at bounding box center [313, 85] width 18 height 5
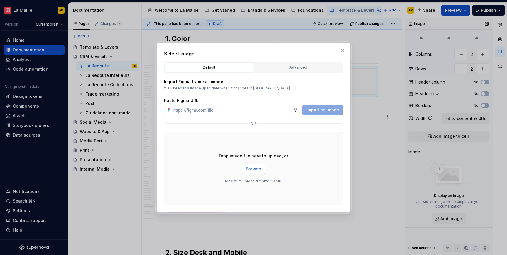
click at [248, 167] on span "Browse" at bounding box center [253, 169] width 15 height 6
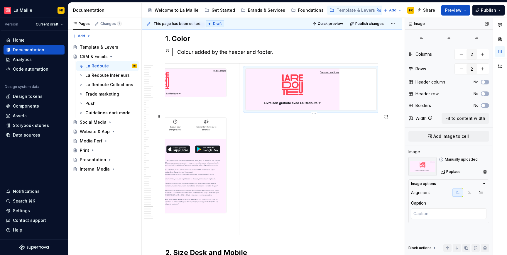
click at [342, 187] on td at bounding box center [314, 143] width 150 height 161
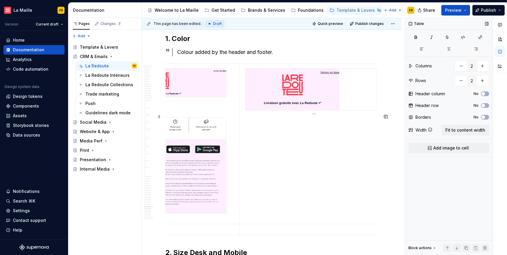
click at [342, 187] on td at bounding box center [314, 143] width 150 height 161
drag, startPoint x: 282, startPoint y: 209, endPoint x: 290, endPoint y: 203, distance: 10.3
click at [282, 209] on td at bounding box center [314, 143] width 150 height 161
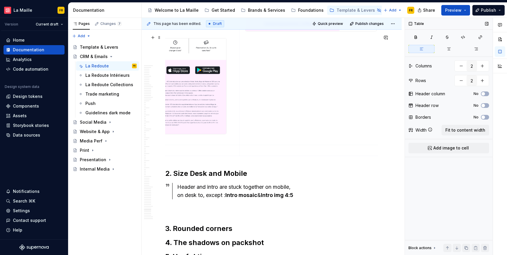
scroll to position [12030, 0]
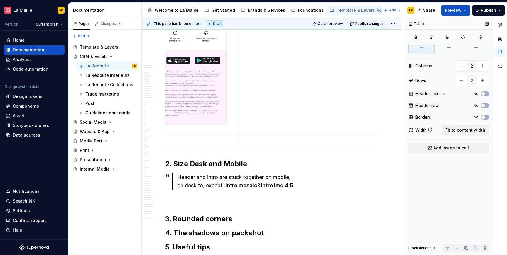
click at [307, 135] on td at bounding box center [314, 54] width 150 height 161
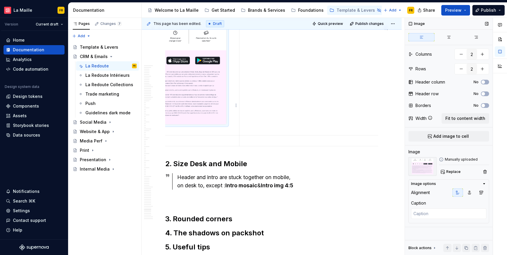
click at [177, 118] on img at bounding box center [160, 77] width 131 height 96
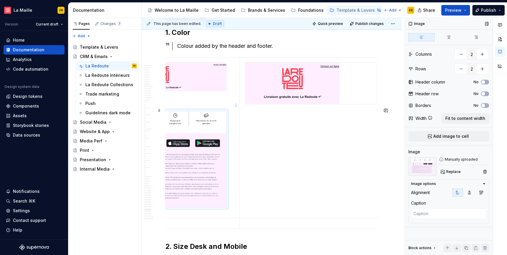
scroll to position [11915, 0]
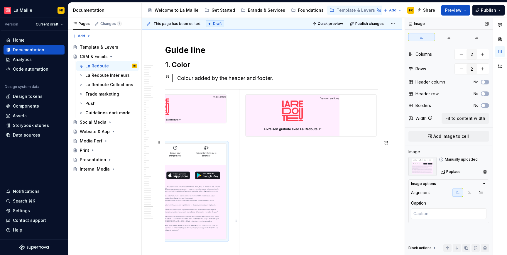
click at [208, 123] on img at bounding box center [160, 109] width 131 height 28
click at [276, 136] on img at bounding box center [293, 116] width 94 height 42
click at [282, 222] on td at bounding box center [314, 170] width 150 height 161
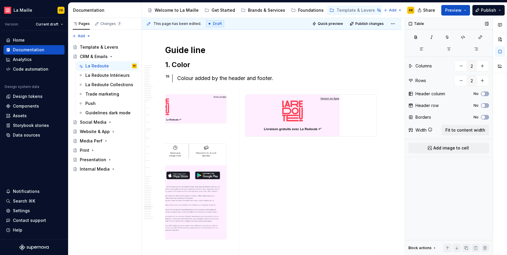
click at [465, 148] on span "Add image to cell" at bounding box center [451, 148] width 36 height 6
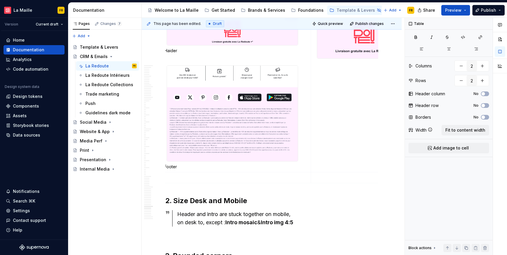
scroll to position [0, 2]
click at [346, 58] on img at bounding box center [367, 38] width 94 height 42
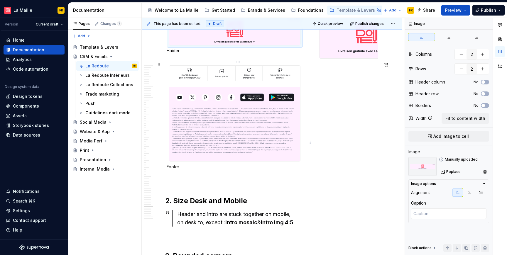
click at [208, 45] on img at bounding box center [234, 31] width 131 height 28
click at [361, 172] on td at bounding box center [388, 91] width 150 height 161
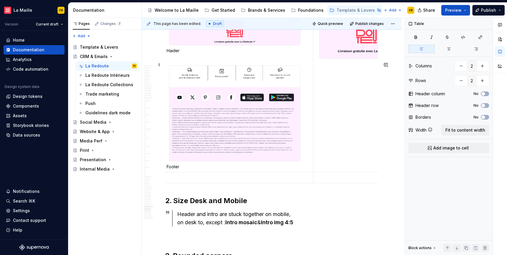
click at [349, 172] on td at bounding box center [388, 91] width 150 height 161
click at [340, 118] on td at bounding box center [388, 91] width 150 height 161
click at [349, 58] on img at bounding box center [367, 38] width 94 height 42
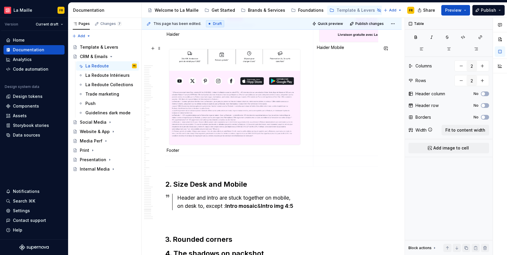
scroll to position [12018, 0]
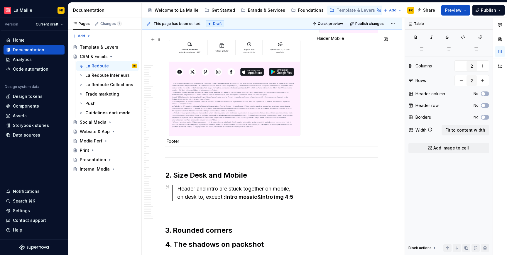
click at [348, 147] on td "Haider Mobile" at bounding box center [388, 66] width 150 height 161
click at [351, 147] on td "Haider Mobile" at bounding box center [388, 66] width 150 height 161
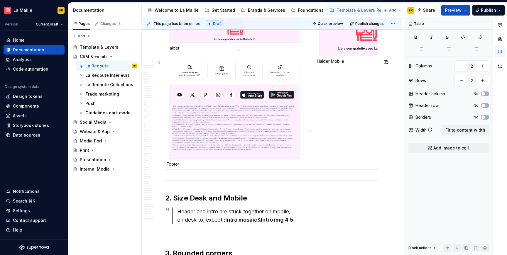
scroll to position [11993, 0]
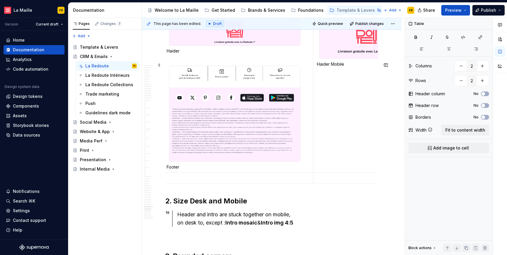
click at [334, 152] on td "Haider Mobile" at bounding box center [388, 92] width 150 height 161
click at [454, 148] on span "Add image to cell" at bounding box center [451, 148] width 36 height 6
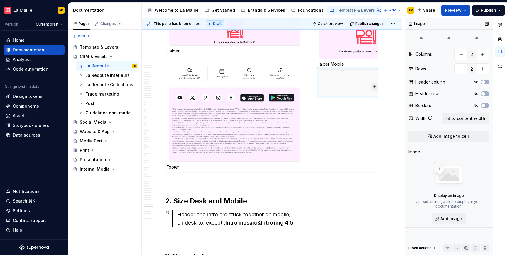
scroll to position [0, 76]
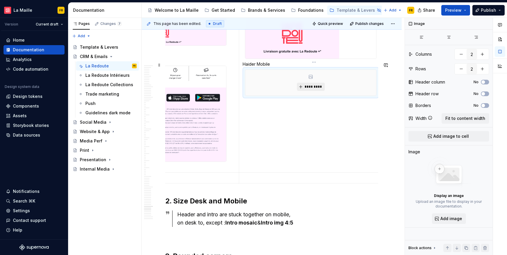
click at [318, 91] on button "*********" at bounding box center [311, 87] width 28 height 8
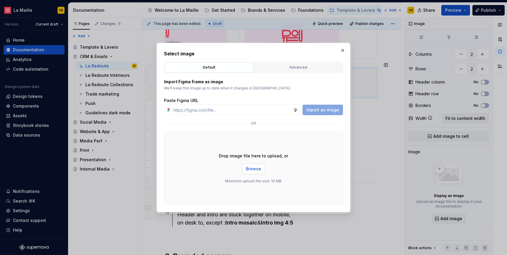
click at [255, 173] on button "Browse" at bounding box center [253, 169] width 23 height 11
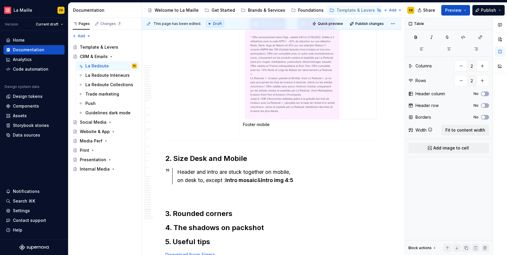
scroll to position [12126, 0]
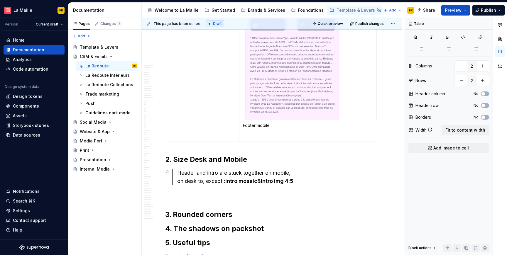
click at [339, 139] on p at bounding box center [314, 137] width 143 height 6
click at [461, 80] on button "button" at bounding box center [461, 80] width 11 height 11
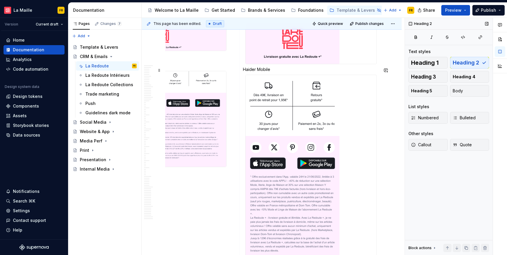
scroll to position [11970, 0]
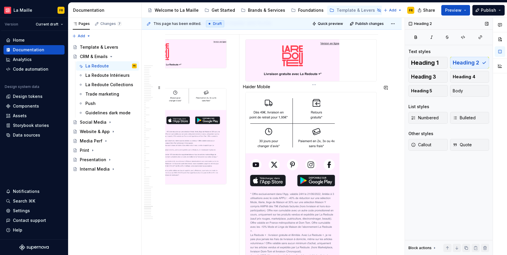
click at [370, 82] on div at bounding box center [310, 60] width 131 height 42
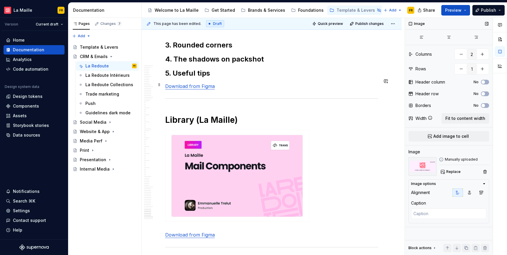
scroll to position [0, 6]
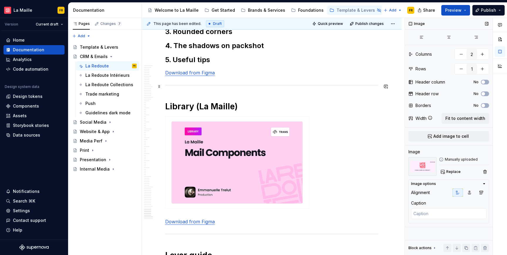
drag, startPoint x: 377, startPoint y: 90, endPoint x: 309, endPoint y: 91, distance: 68.1
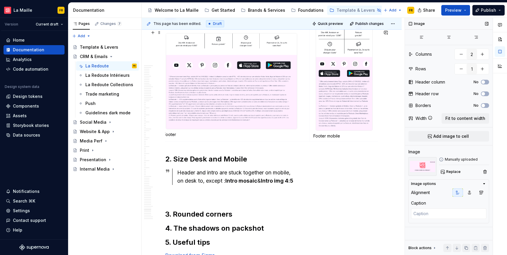
scroll to position [0, 0]
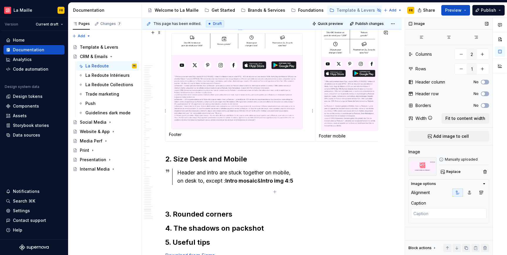
click at [209, 141] on td "Haider Footer" at bounding box center [241, 60] width 150 height 162
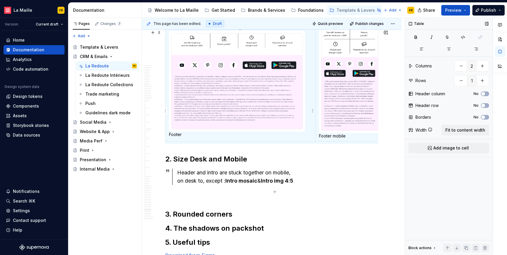
click at [205, 138] on p "Footer" at bounding box center [240, 135] width 143 height 6
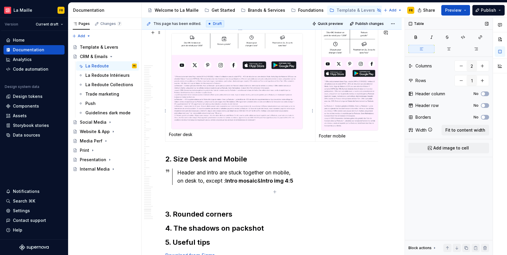
click at [230, 21] on p "Haider" at bounding box center [240, 19] width 143 height 6
click at [339, 18] on p "Haider Mobile" at bounding box center [350, 15] width 62 height 6
drag, startPoint x: 337, startPoint y: 65, endPoint x: 332, endPoint y: 65, distance: 5.1
click at [332, 18] on p "Haider Mobile" at bounding box center [350, 15] width 62 height 6
drag, startPoint x: 341, startPoint y: 185, endPoint x: 338, endPoint y: 185, distance: 2.9
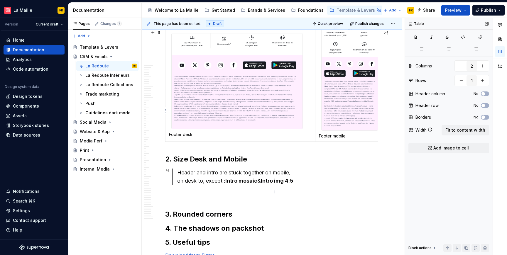
click at [341, 139] on p "Footer mobile" at bounding box center [350, 136] width 62 height 6
click at [334, 139] on p "Footer mobile" at bounding box center [350, 136] width 62 height 6
click at [459, 7] on button "Preview" at bounding box center [455, 10] width 29 height 11
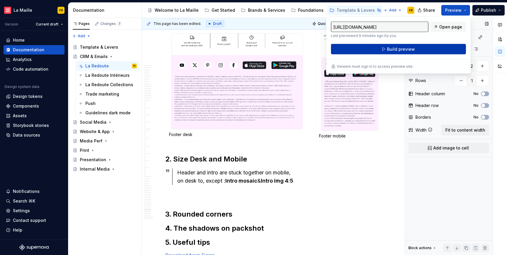
click at [433, 48] on button "Build preview" at bounding box center [398, 49] width 135 height 11
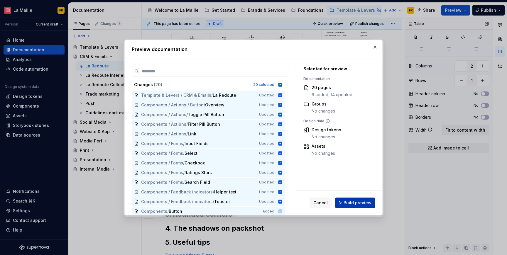
click at [356, 203] on span "Build preview" at bounding box center [358, 203] width 28 height 6
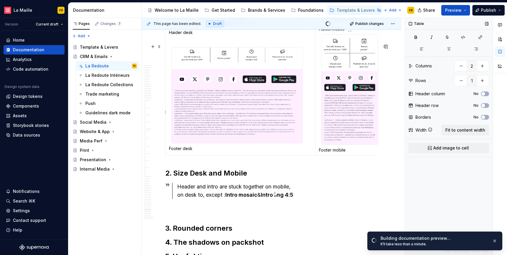
scroll to position [12011, 0]
click at [334, 33] on p "Haidermobile" at bounding box center [350, 30] width 62 height 6
click at [333, 33] on p "Haidermobile" at bounding box center [350, 30] width 62 height 6
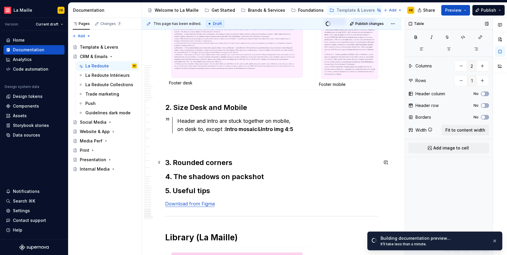
scroll to position [12143, 0]
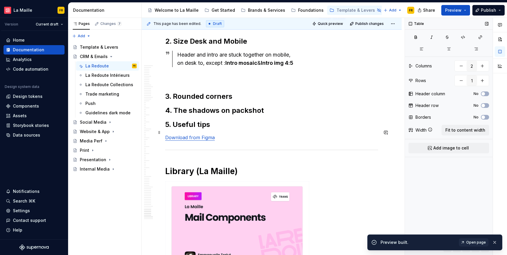
click at [243, 81] on p at bounding box center [271, 77] width 213 height 7
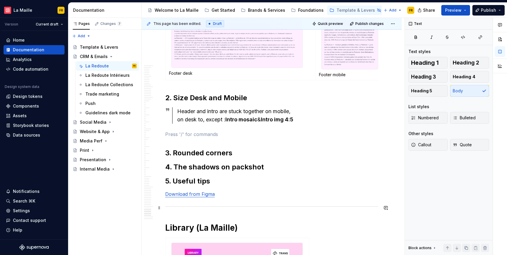
scroll to position [12087, 0]
click at [216, 138] on p at bounding box center [271, 134] width 213 height 7
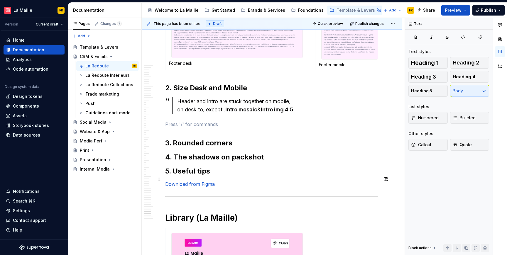
scroll to position [12097, 0]
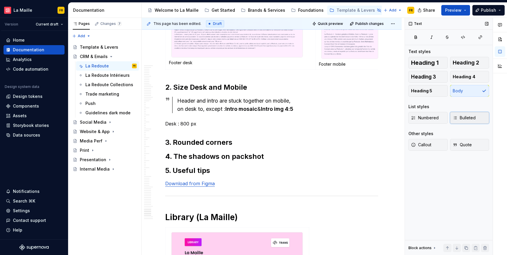
click at [463, 120] on span "Bulleted" at bounding box center [464, 118] width 23 height 6
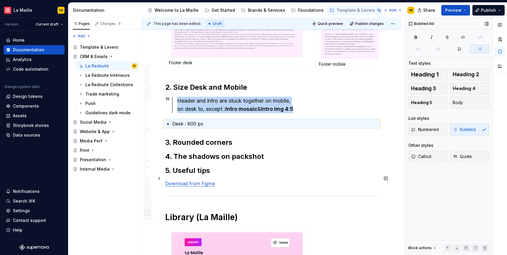
click at [253, 127] on p "Desk : 800 px" at bounding box center [275, 123] width 206 height 7
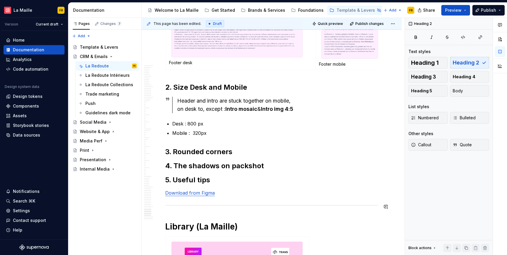
click at [246, 157] on h2 "3. Rounded corners" at bounding box center [271, 151] width 213 height 9
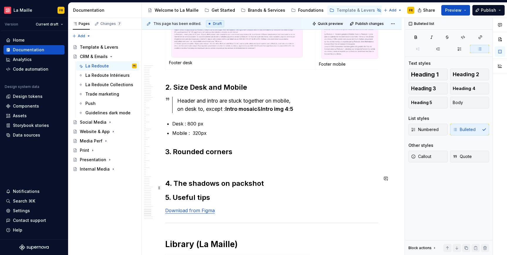
drag, startPoint x: 193, startPoint y: 190, endPoint x: 187, endPoint y: 189, distance: 5.9
click at [193, 137] on p "Mobile : 320px" at bounding box center [275, 133] width 206 height 7
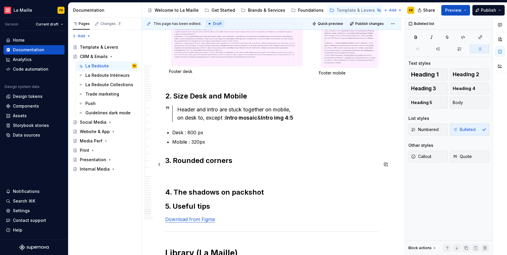
scroll to position [12088, 0]
click at [256, 177] on p at bounding box center [271, 173] width 213 height 7
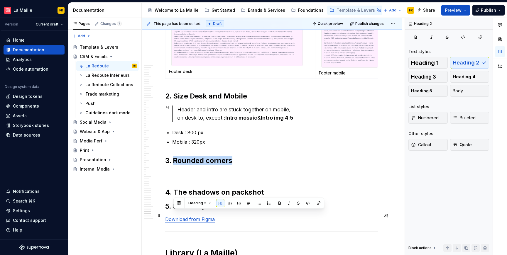
drag, startPoint x: 176, startPoint y: 215, endPoint x: 239, endPoint y: 220, distance: 63.5
click at [239, 166] on h2 "3. Rounded corners" at bounding box center [271, 160] width 213 height 9
copy h2 "Rounded corners"
click at [258, 166] on h2 "3. Rounded corners" at bounding box center [271, 160] width 213 height 9
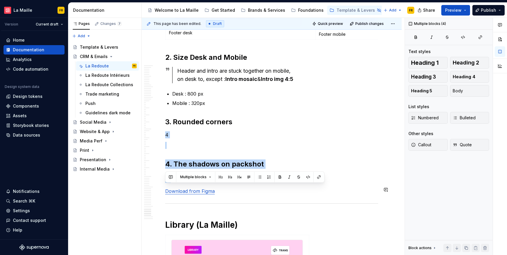
scroll to position [12137, 0]
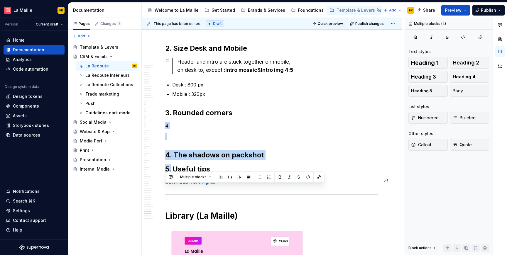
drag, startPoint x: 166, startPoint y: 224, endPoint x: 172, endPoint y: 227, distance: 6.7
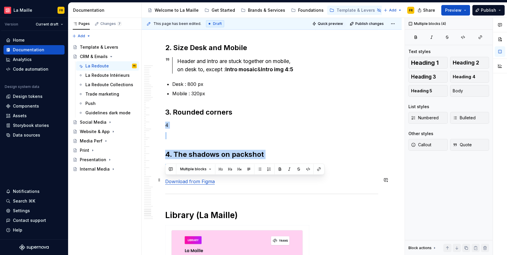
click at [173, 129] on p "4" at bounding box center [271, 125] width 213 height 7
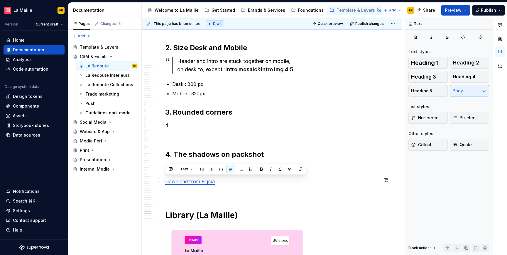
click at [165, 129] on p "4" at bounding box center [271, 125] width 213 height 7
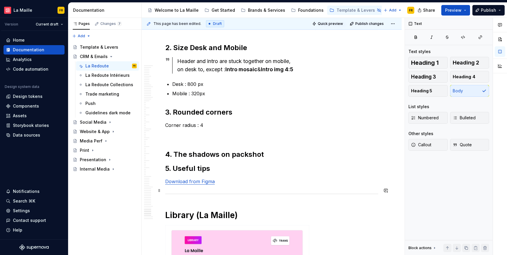
click at [208, 139] on p at bounding box center [271, 135] width 213 height 7
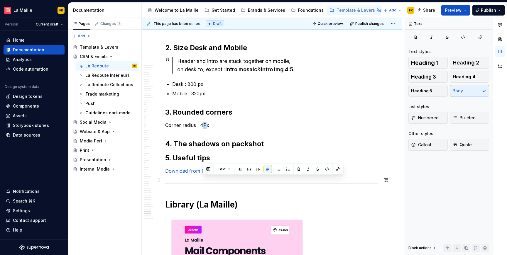
click at [204, 129] on p "Corner radius : 4Px" at bounding box center [271, 125] width 213 height 7
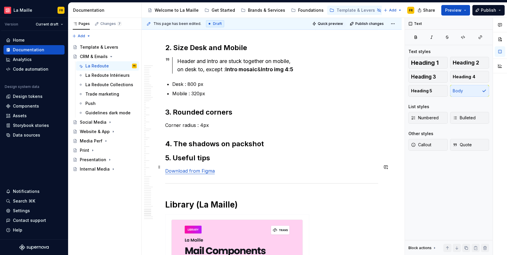
click at [239, 117] on h2 "3. Rounded corners" at bounding box center [271, 112] width 213 height 9
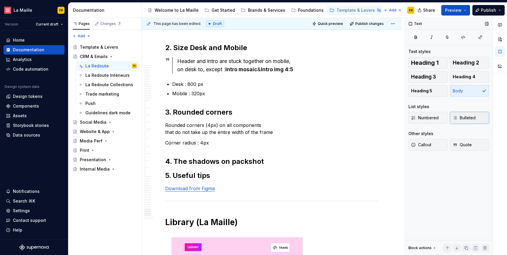
click at [475, 120] on span "Bulleted" at bounding box center [464, 118] width 23 height 6
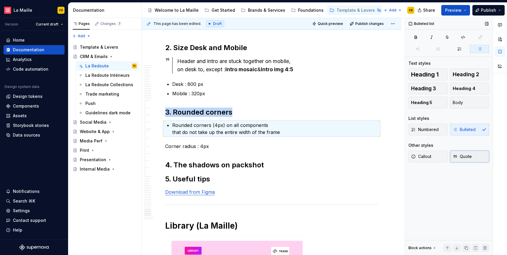
click at [461, 156] on span "Quote" at bounding box center [462, 157] width 19 height 6
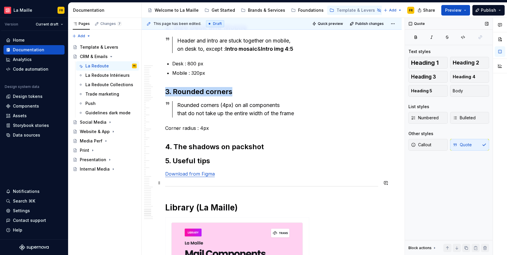
scroll to position [12160, 0]
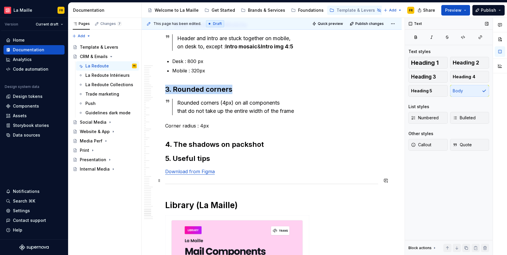
click at [201, 129] on p "Corner radius : 4px" at bounding box center [271, 125] width 213 height 7
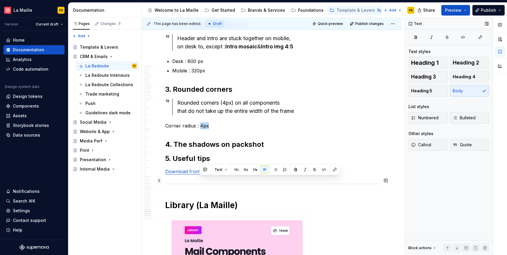
click at [161, 182] on span at bounding box center [159, 181] width 5 height 8
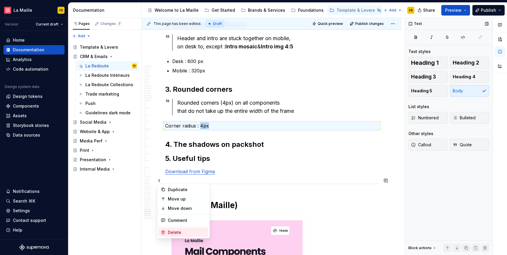
click at [183, 230] on div "Delete" at bounding box center [187, 233] width 38 height 6
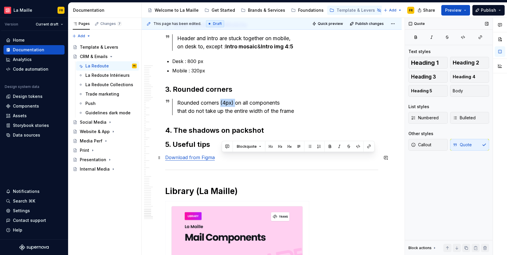
drag, startPoint x: 222, startPoint y: 158, endPoint x: 236, endPoint y: 161, distance: 14.2
click at [236, 115] on div "Rounded corners (4px) on all components that do not take up the entire width of…" at bounding box center [277, 107] width 201 height 16
click at [266, 115] on div "Rounded corners (4px) on all components that do not take up the entire width of…" at bounding box center [277, 107] width 201 height 16
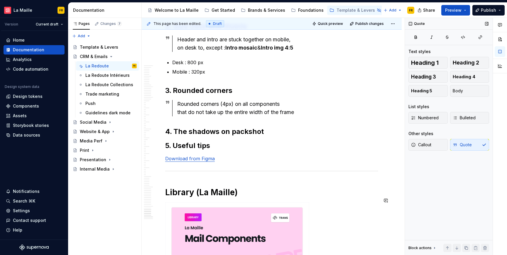
scroll to position [12161, 0]
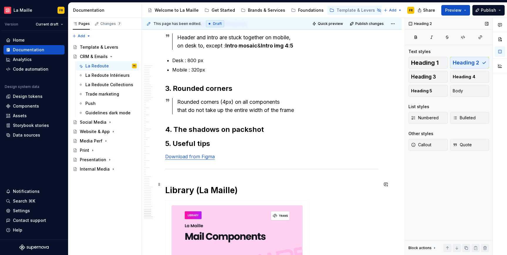
click at [273, 134] on h2 "4. The shadows on packshot" at bounding box center [271, 129] width 213 height 9
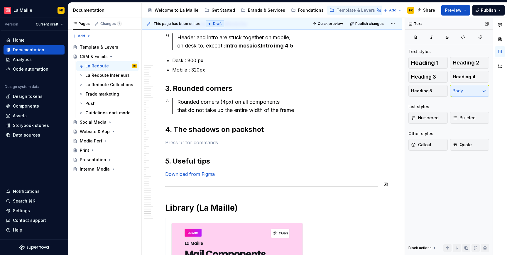
click at [269, 134] on h2 "4. The shadows on packshot" at bounding box center [271, 129] width 213 height 9
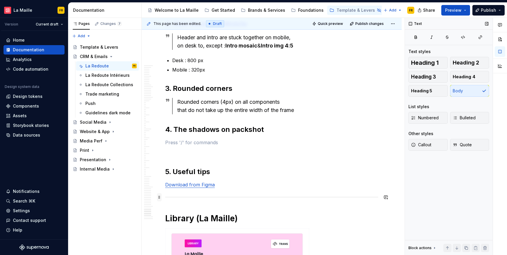
click at [160, 198] on span at bounding box center [159, 197] width 5 height 8
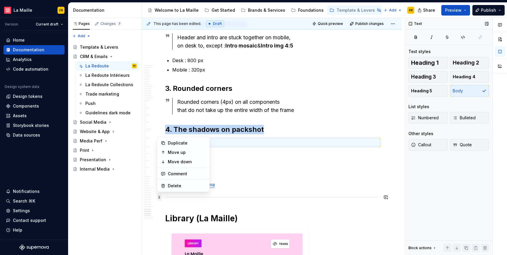
click at [160, 200] on span at bounding box center [159, 197] width 5 height 8
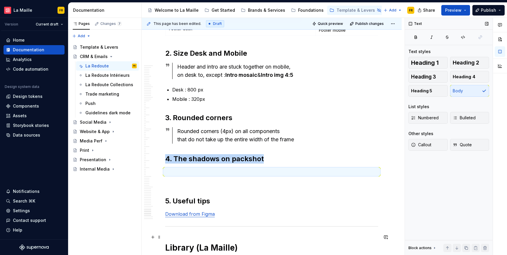
scroll to position [12130, 0]
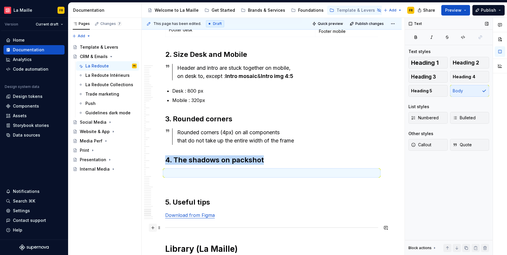
click at [153, 227] on button "button" at bounding box center [153, 228] width 8 height 8
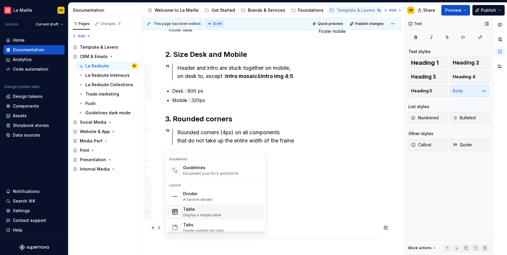
scroll to position [171, 0]
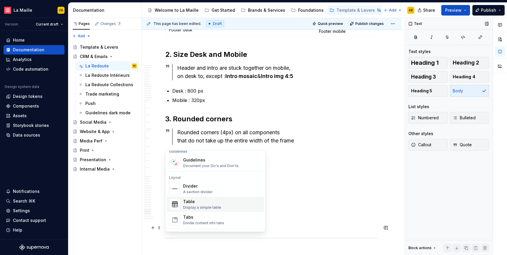
click at [210, 207] on div "Display a simple table" at bounding box center [202, 207] width 38 height 5
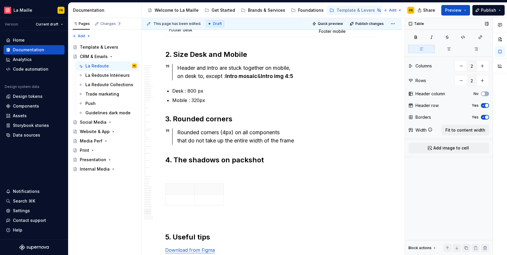
click at [482, 107] on icon "button" at bounding box center [483, 106] width 5 height 4
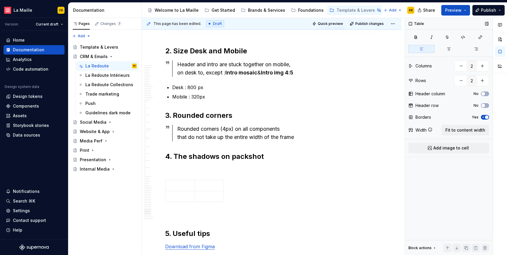
scroll to position [12161, 0]
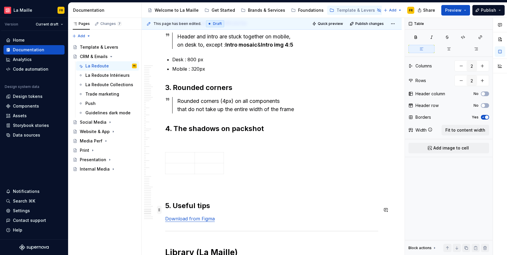
click at [160, 211] on span at bounding box center [159, 210] width 5 height 8
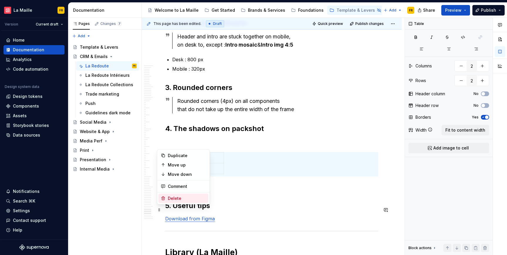
click at [191, 202] on div "Delete" at bounding box center [183, 198] width 50 height 9
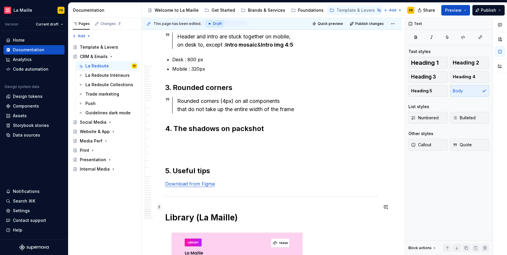
click at [160, 207] on span at bounding box center [159, 207] width 5 height 8
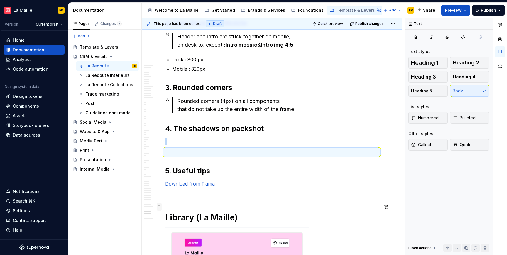
click at [161, 206] on span at bounding box center [159, 207] width 5 height 8
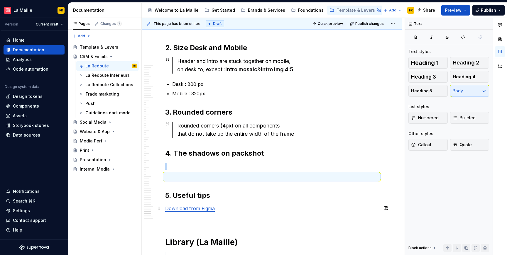
scroll to position [12138, 0]
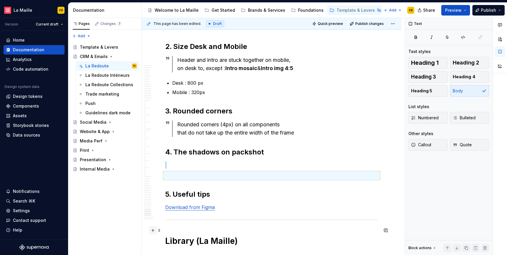
click at [152, 230] on button "button" at bounding box center [153, 231] width 8 height 8
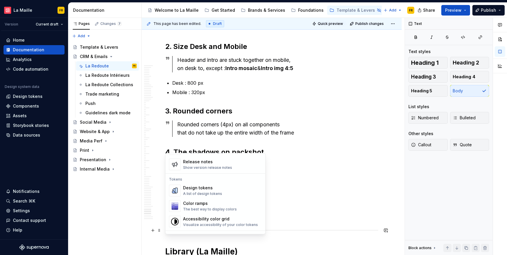
scroll to position [419, 0]
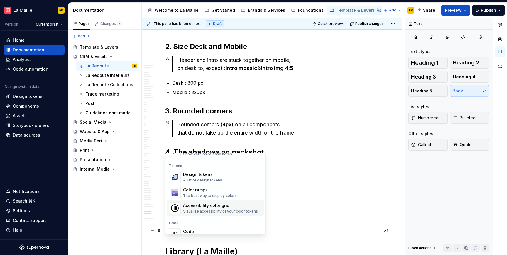
click at [318, 157] on h2 "4. The shadows on packshot" at bounding box center [271, 152] width 213 height 9
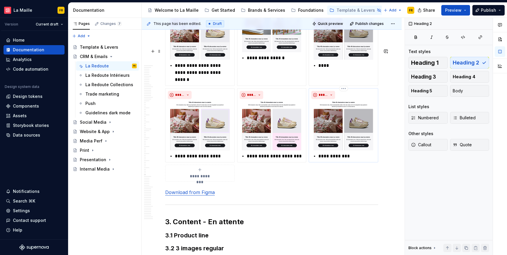
scroll to position [8366, 0]
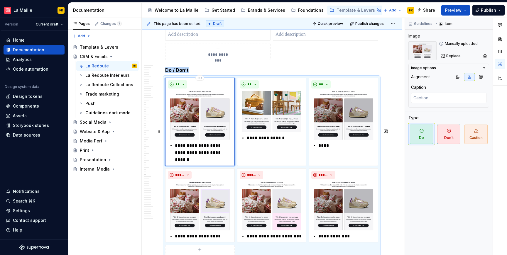
click at [228, 140] on img at bounding box center [200, 115] width 64 height 49
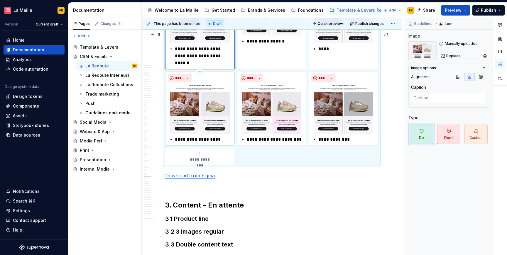
scroll to position [8461, 0]
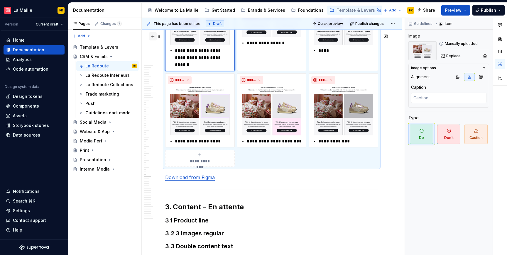
click at [154, 37] on button "button" at bounding box center [153, 36] width 8 height 8
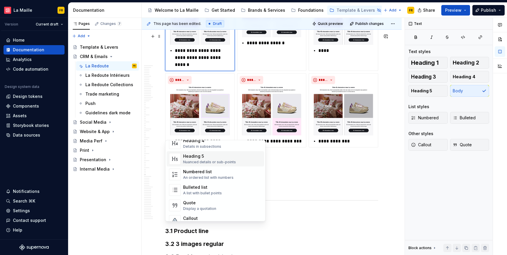
scroll to position [117, 0]
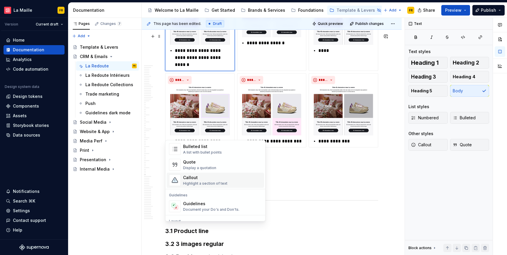
click at [341, 167] on div "**********" at bounding box center [271, 75] width 213 height 185
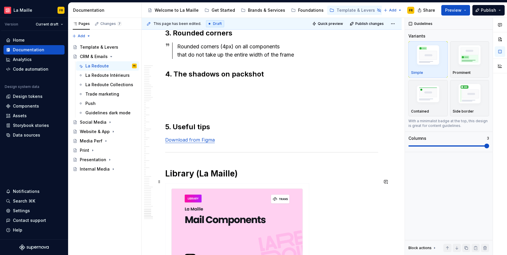
scroll to position [12231, 0]
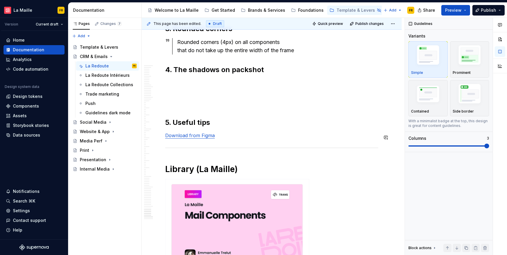
click at [205, 97] on p at bounding box center [271, 93] width 213 height 7
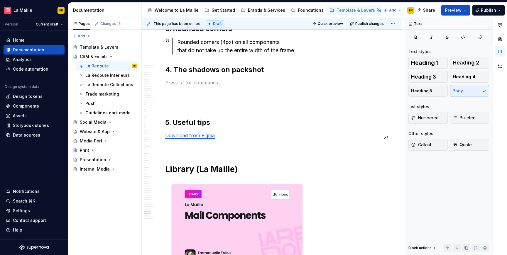
click at [176, 97] on p at bounding box center [271, 93] width 213 height 7
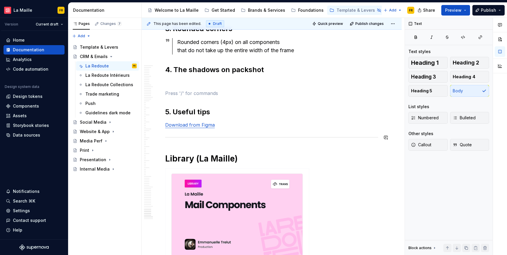
click at [176, 97] on p at bounding box center [271, 93] width 213 height 7
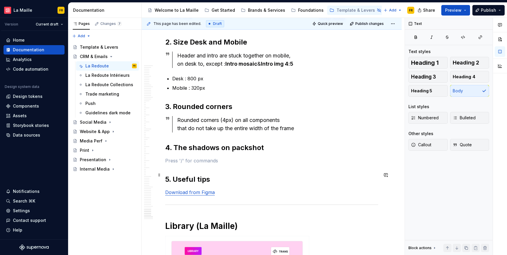
scroll to position [12143, 0]
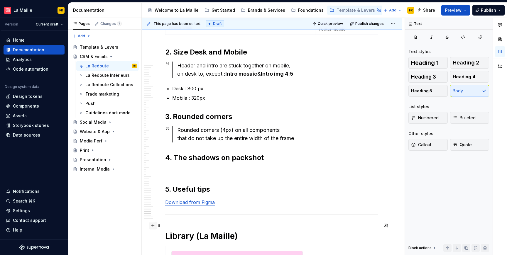
click at [153, 227] on button "button" at bounding box center [153, 226] width 8 height 8
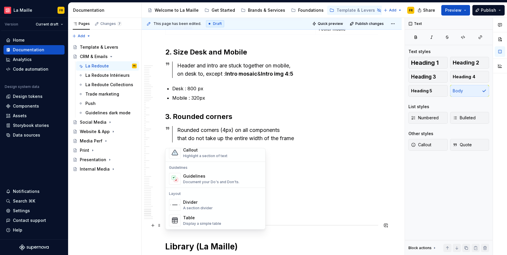
scroll to position [151, 0]
click at [206, 184] on div "Document your Do's and Don'ts." at bounding box center [211, 183] width 56 height 5
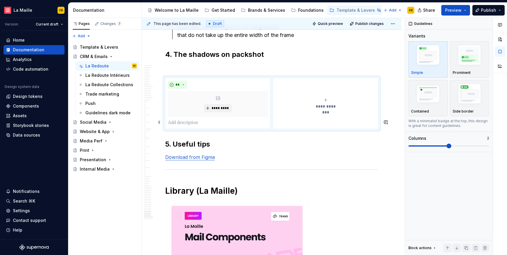
scroll to position [12248, 0]
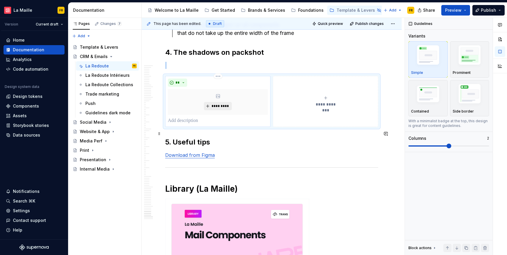
click at [227, 109] on span "*********" at bounding box center [220, 106] width 18 height 5
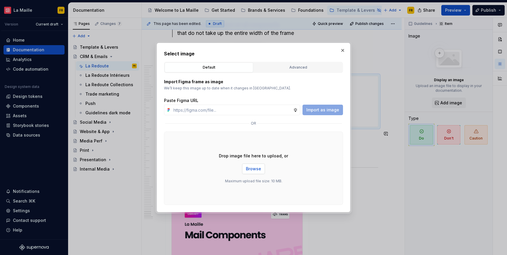
click at [253, 168] on span "Browse" at bounding box center [253, 169] width 15 height 6
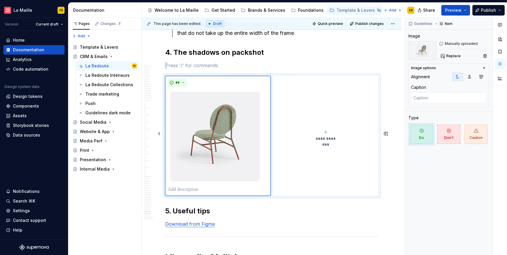
click at [325, 142] on span "**********" at bounding box center [325, 139] width 27 height 6
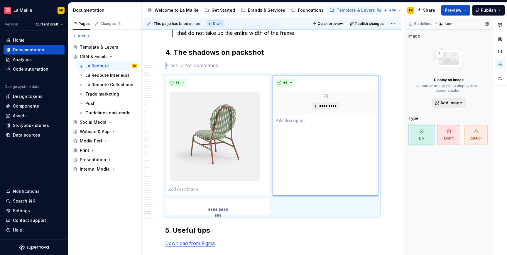
click at [441, 102] on span "Add image" at bounding box center [452, 103] width 22 height 6
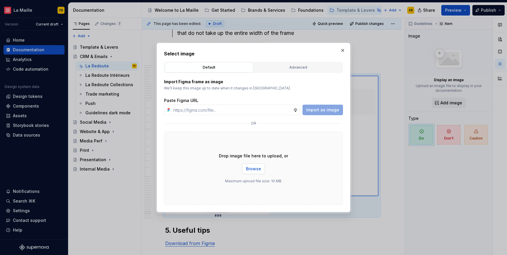
click at [262, 171] on button "Browse" at bounding box center [253, 169] width 23 height 11
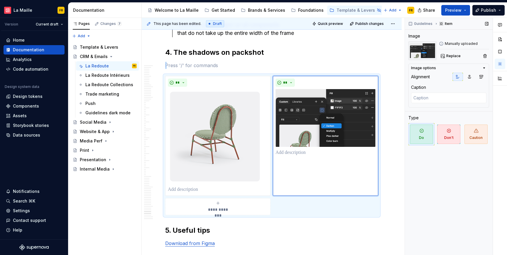
scroll to position [12275, 0]
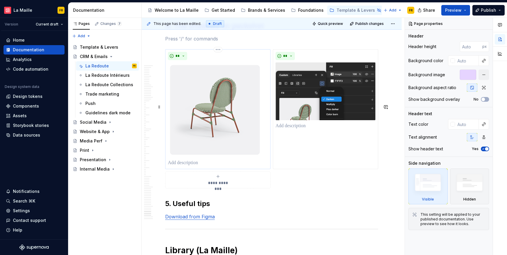
click at [226, 157] on img at bounding box center [215, 110] width 94 height 95
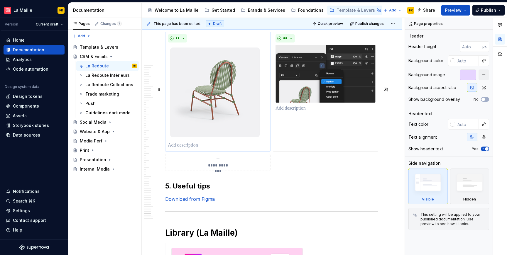
scroll to position [12303, 0]
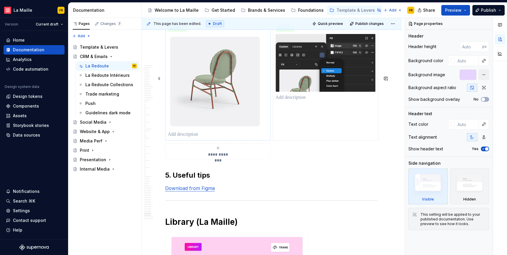
click at [225, 138] on p at bounding box center [218, 134] width 100 height 7
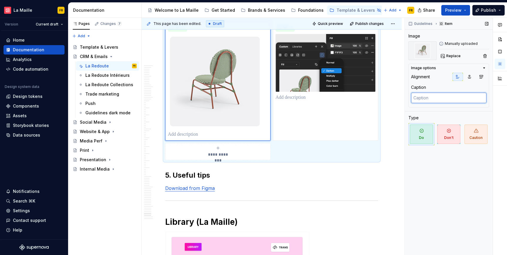
click at [438, 99] on textarea at bounding box center [448, 98] width 75 height 11
paste textarea "⚠️ Packshot image processing"
type textarea "*"
type textarea "⚠️ Packshot image processing"
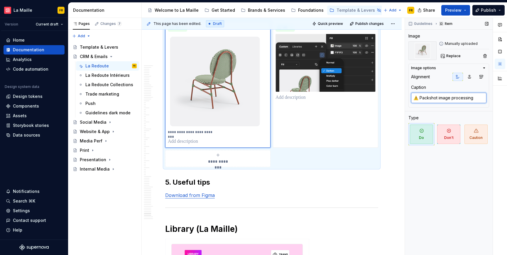
type textarea "*"
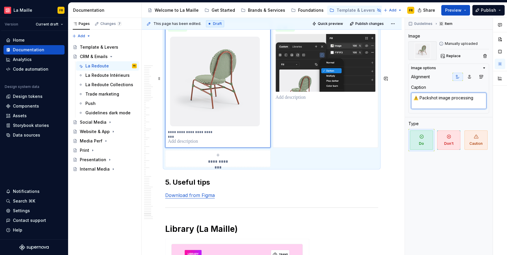
type textarea "⚠️ Packshot image processing"
click at [203, 135] on p "**********" at bounding box center [193, 132] width 50 height 5
click at [436, 99] on textarea "⚠️ Packshot image processing" at bounding box center [448, 101] width 75 height 16
click at [421, 99] on textarea "⚠️ Packshot image processing" at bounding box center [448, 101] width 75 height 16
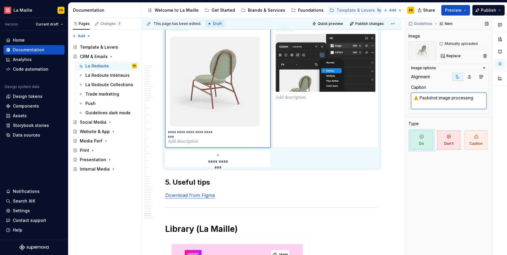
drag, startPoint x: 420, startPoint y: 97, endPoint x: 483, endPoint y: 106, distance: 63.4
click at [483, 106] on textarea "⚠️ Packshot image processing" at bounding box center [448, 101] width 75 height 16
click at [178, 30] on span "**" at bounding box center [177, 27] width 5 height 5
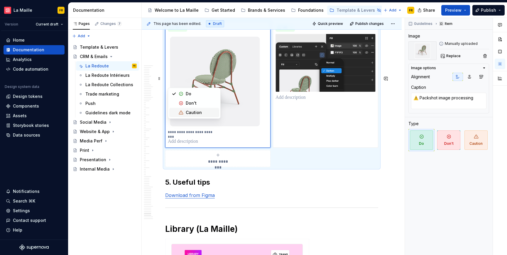
click at [182, 110] on span "Caution" at bounding box center [194, 112] width 50 height 9
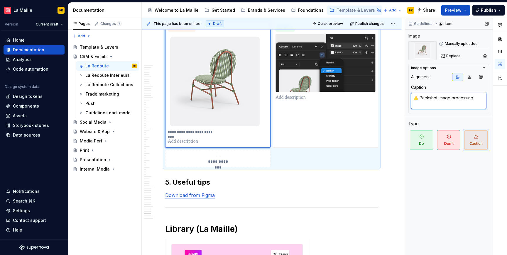
click at [467, 98] on textarea "⚠️ Packshot image processing" at bounding box center [448, 101] width 75 height 16
click at [329, 92] on img at bounding box center [326, 63] width 100 height 58
type textarea "*"
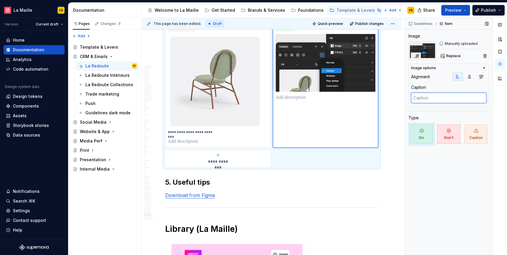
type textarea "*"
click at [417, 98] on textarea at bounding box center [448, 98] width 75 height 11
paste textarea "in order to keep the shadows on packshot image use #F1F1F3 uder the product and…"
type textarea "in order to keep the shadows on packshot image use #F1F1F3 uder the product and…"
type textarea "*"
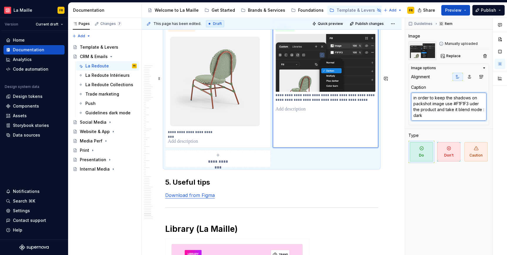
type textarea "in order to keep the shadows on packshot image use #F1F1F3 uder the product and…"
click at [368, 102] on p "**********" at bounding box center [326, 97] width 100 height 9
drag, startPoint x: 430, startPoint y: 115, endPoint x: 397, endPoint y: 102, distance: 35.1
click at [397, 102] on div "This page has been edited. Draft Quick preview Publish changes Hidden page CRM …" at bounding box center [324, 137] width 365 height 238
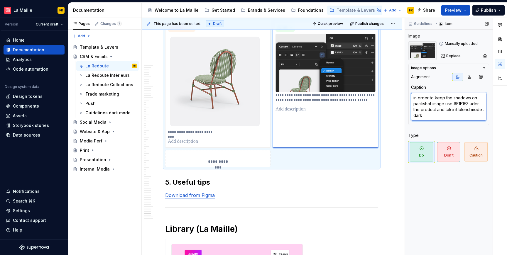
click at [437, 117] on textarea "in order to keep the shadows on packshot image use #F1F1F3 uder the product and…" at bounding box center [448, 107] width 75 height 28
drag, startPoint x: 435, startPoint y: 118, endPoint x: 412, endPoint y: 97, distance: 31.2
click at [412, 97] on textarea "in order to keep the shadows on packshot image use #F1F1F3 uder the product and…" at bounding box center [448, 107] width 75 height 28
click at [279, 32] on button "**" at bounding box center [285, 27] width 19 height 8
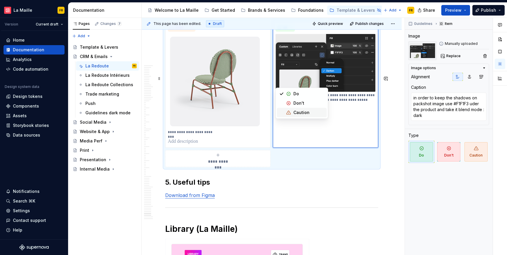
click at [287, 114] on div "Suggestions" at bounding box center [288, 112] width 5 height 5
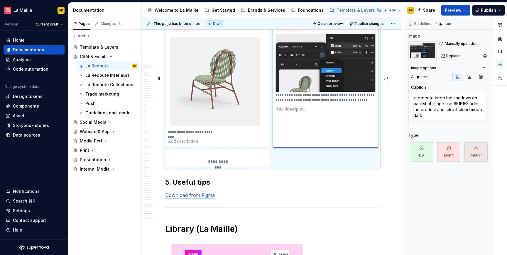
click at [284, 113] on p at bounding box center [326, 109] width 100 height 7
type textarea "*"
drag, startPoint x: 277, startPoint y: 164, endPoint x: 309, endPoint y: 172, distance: 32.6
click at [309, 148] on div "**********" at bounding box center [325, 84] width 105 height 127
click at [329, 102] on p "**********" at bounding box center [326, 97] width 100 height 9
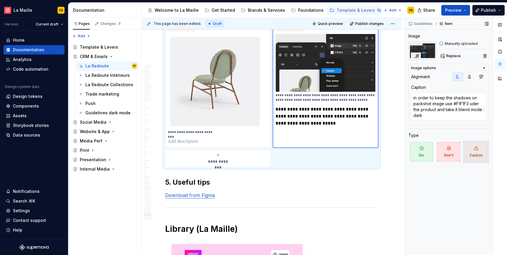
type textarea "*"
drag, startPoint x: 439, startPoint y: 122, endPoint x: 403, endPoint y: 95, distance: 44.9
click at [402, 97] on div "This page has been edited. Draft Quick preview Publish changes Hidden page CRM …" at bounding box center [324, 137] width 365 height 238
click at [446, 115] on textarea "in order to keep the shadows on packshot image use #F1F1F3 uder the product and…" at bounding box center [448, 107] width 75 height 28
drag, startPoint x: 426, startPoint y: 119, endPoint x: 405, endPoint y: 88, distance: 37.8
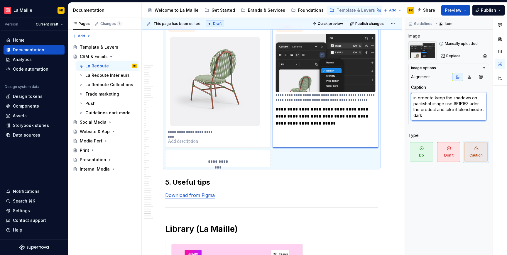
click at [405, 88] on div "This page has been edited. Draft Quick preview Publish changes Hidden page CRM …" at bounding box center [324, 137] width 365 height 238
type textarea "*"
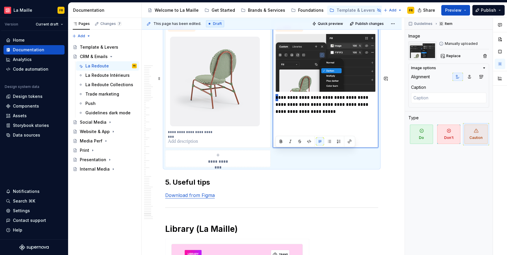
click at [274, 148] on div "**********" at bounding box center [325, 84] width 105 height 127
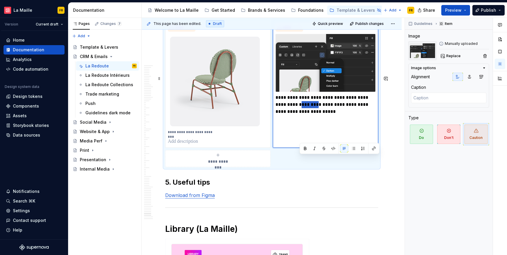
drag, startPoint x: 300, startPoint y: 160, endPoint x: 308, endPoint y: 154, distance: 10.3
click at [318, 115] on p "**********" at bounding box center [326, 104] width 100 height 21
click at [306, 148] on button "button" at bounding box center [305, 149] width 8 height 8
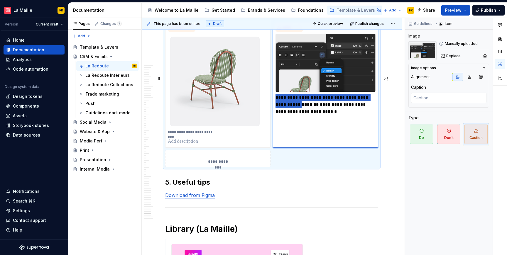
drag, startPoint x: 316, startPoint y: 193, endPoint x: 312, endPoint y: 193, distance: 3.8
click at [316, 148] on div "**********" at bounding box center [325, 84] width 105 height 127
click at [207, 145] on p at bounding box center [218, 141] width 100 height 7
type textarea "*"
type textarea "⚠️ Packshot image processing"
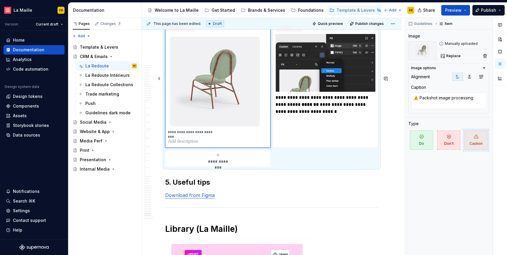
click at [202, 145] on p at bounding box center [218, 141] width 100 height 7
type textarea "*"
click at [210, 136] on div "**********" at bounding box center [218, 85] width 100 height 102
type textarea "*"
click at [453, 96] on textarea "⚠️ Packshot image processing" at bounding box center [448, 101] width 75 height 16
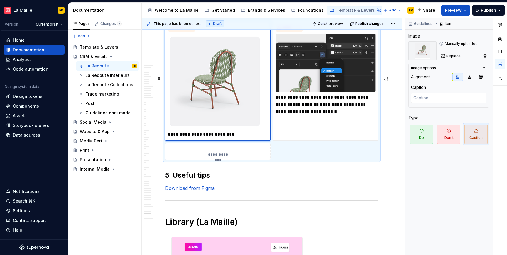
click at [350, 160] on div "**********" at bounding box center [271, 90] width 213 height 139
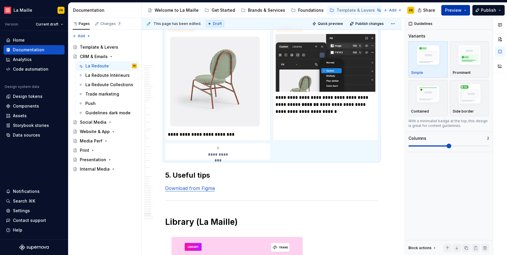
click at [459, 9] on span "Preview" at bounding box center [453, 10] width 16 height 6
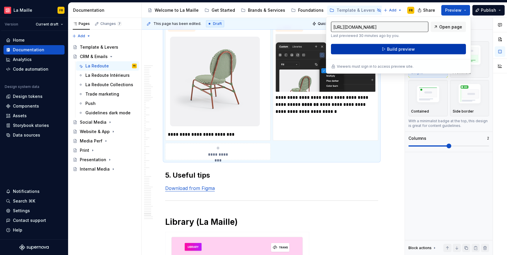
click at [400, 48] on span "Build preview" at bounding box center [401, 49] width 28 height 6
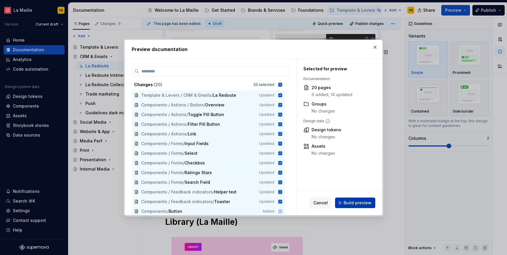
click at [352, 205] on span "Build preview" at bounding box center [358, 203] width 28 height 6
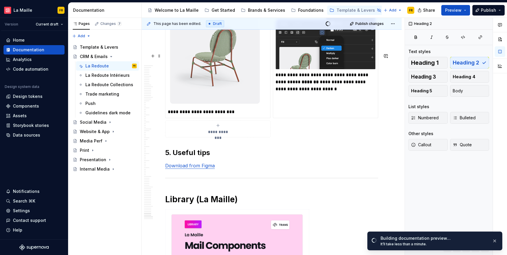
scroll to position [12313, 0]
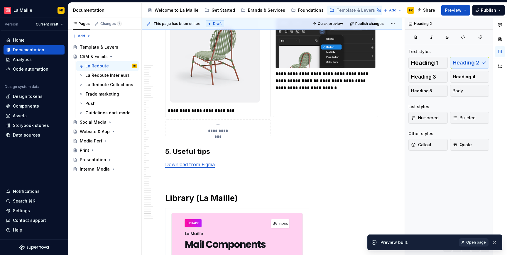
click at [480, 240] on span "Open page" at bounding box center [476, 242] width 20 height 5
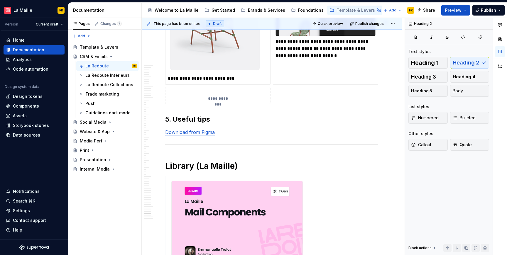
scroll to position [12382, 0]
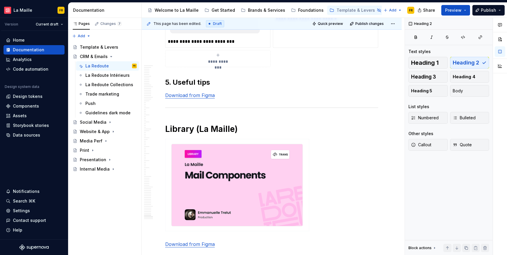
click at [193, 87] on h2 "5. Useful tips" at bounding box center [271, 82] width 213 height 9
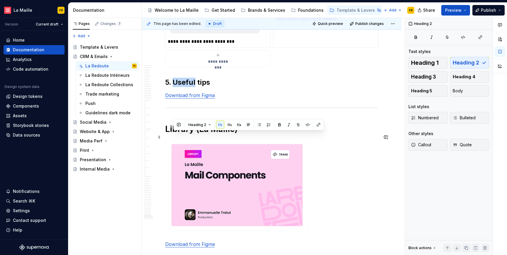
click at [171, 87] on h2 "5. Useful tips" at bounding box center [271, 82] width 213 height 9
drag, startPoint x: 174, startPoint y: 136, endPoint x: 220, endPoint y: 143, distance: 46.3
copy h2 "Useful tips"
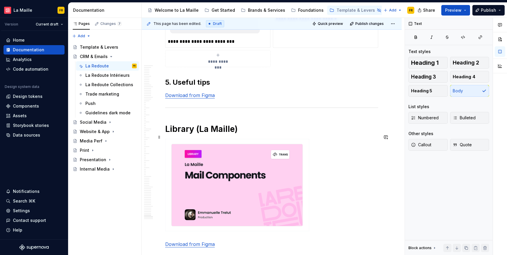
click at [246, 87] on h2 "5. Useful tips" at bounding box center [271, 82] width 213 height 9
click at [227, 87] on h2 "5. Useful tips" at bounding box center [271, 82] width 213 height 9
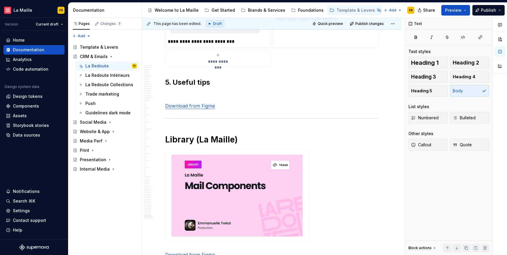
scroll to position [12188, 0]
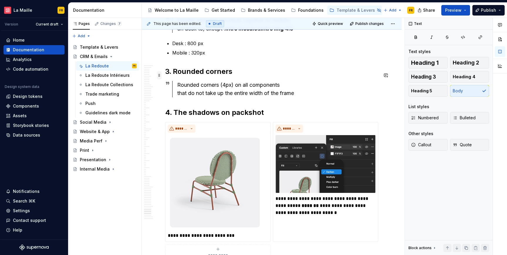
click at [160, 75] on span at bounding box center [159, 75] width 5 height 8
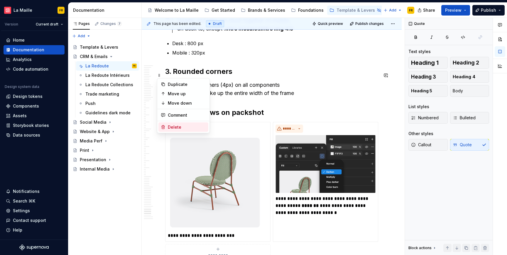
click at [177, 124] on div "Delete" at bounding box center [183, 127] width 50 height 9
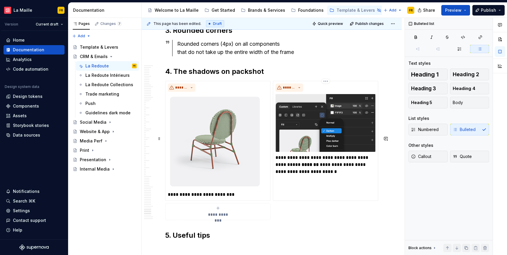
scroll to position [12207, 0]
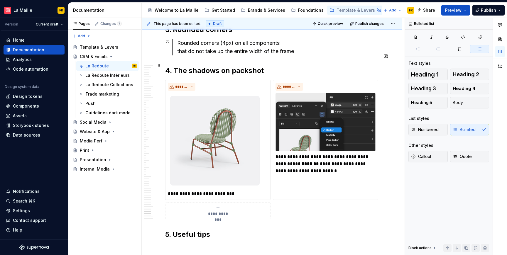
click at [201, 14] on p "Mobile : 320px" at bounding box center [275, 10] width 206 height 7
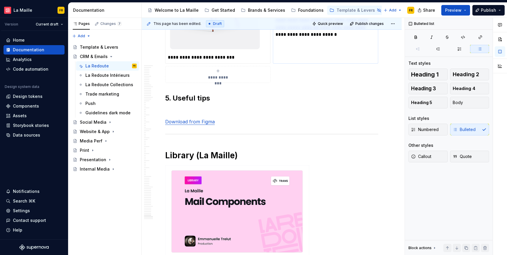
scroll to position [12344, 0]
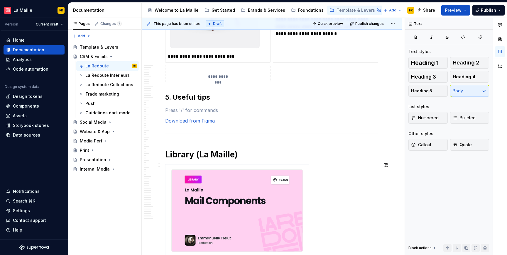
click at [206, 114] on p at bounding box center [271, 110] width 213 height 7
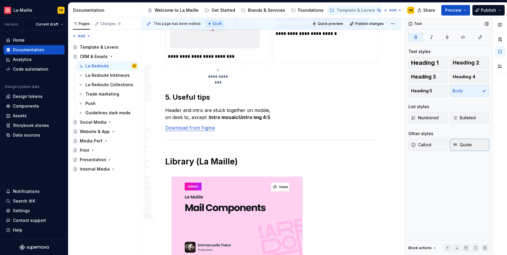
click at [464, 143] on span "Quote" at bounding box center [462, 145] width 19 height 6
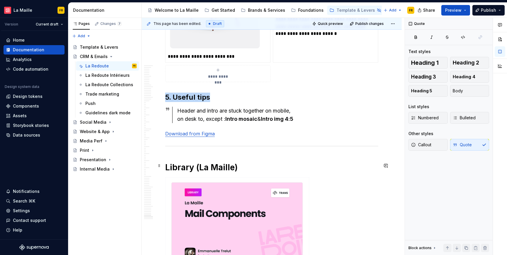
click at [337, 123] on div "Header and intro are stuck together on mobile, on desk to, except : Intro mosai…" at bounding box center [277, 115] width 201 height 16
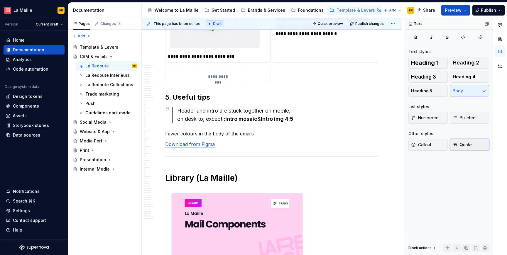
click at [461, 144] on span "Quote" at bounding box center [462, 145] width 19 height 6
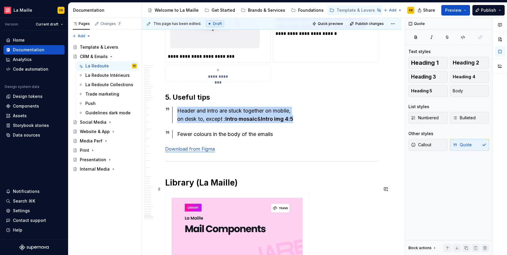
click at [311, 139] on div "Fewer colours in the body of the emails" at bounding box center [277, 134] width 201 height 8
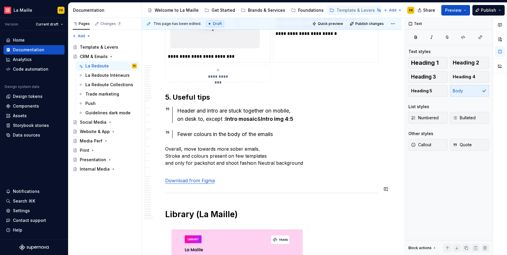
click at [459, 146] on span "Quote" at bounding box center [462, 145] width 19 height 6
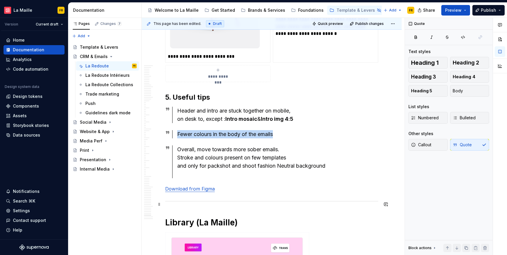
click at [255, 178] on div "Overall, move towards more sober emails. Stroke and colours present on few temp…" at bounding box center [277, 162] width 201 height 33
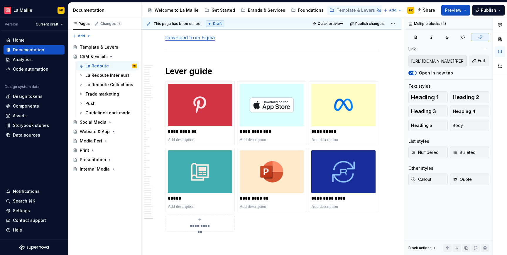
drag, startPoint x: 244, startPoint y: 201, endPoint x: 355, endPoint y: 41, distance: 194.6
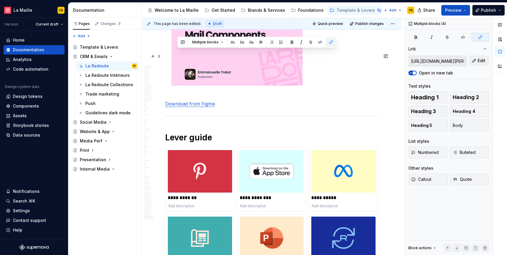
scroll to position [12430, 0]
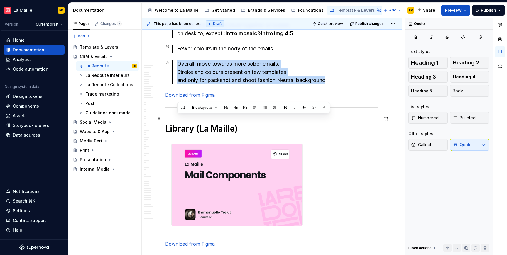
drag, startPoint x: 248, startPoint y: 114, endPoint x: 336, endPoint y: 138, distance: 91.4
click at [336, 85] on div "Overall, move towards more sober emails. Stroke and colours present on few temp…" at bounding box center [277, 72] width 201 height 25
copy div "Overall, move towards more sober emails. Stroke and colours present on few temp…"
click at [372, 85] on div "Overall, move towards more sober emails. Stroke and colours present on few temp…" at bounding box center [277, 72] width 201 height 25
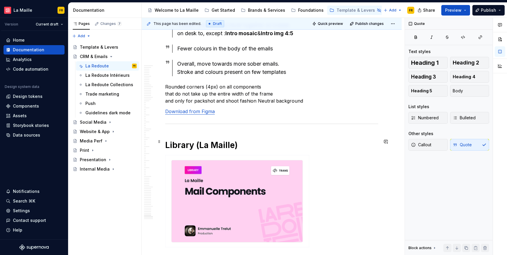
click at [235, 104] on p "Rounded corners (4px) on all components that do not take up the entire width of…" at bounding box center [271, 93] width 213 height 21
click at [241, 104] on p "Rounded corners (4px) on all components that do not take up the entire width of…" at bounding box center [271, 93] width 213 height 21
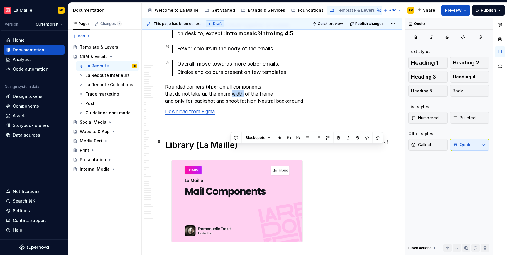
click at [241, 104] on p "Rounded corners (4px) on all components that do not take up the entire width of…" at bounding box center [271, 93] width 213 height 21
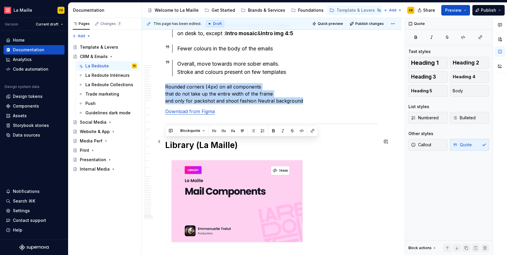
click at [241, 104] on p "Rounded corners (4px) on all components that do not take up the entire width of…" at bounding box center [271, 93] width 213 height 21
click at [465, 145] on div "Callout Quote" at bounding box center [449, 145] width 81 height 12
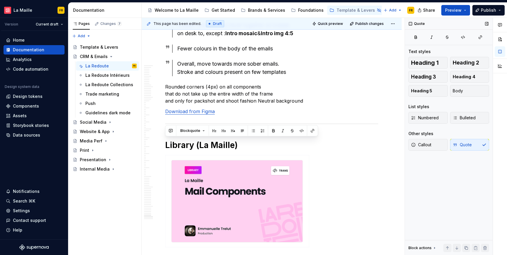
click at [465, 145] on div "Callout Quote" at bounding box center [449, 145] width 81 height 12
drag, startPoint x: 226, startPoint y: 147, endPoint x: 231, endPoint y: 146, distance: 4.8
click at [226, 104] on p "Rounded corners (4px) on all components that do not take up the entire width of…" at bounding box center [271, 93] width 213 height 21
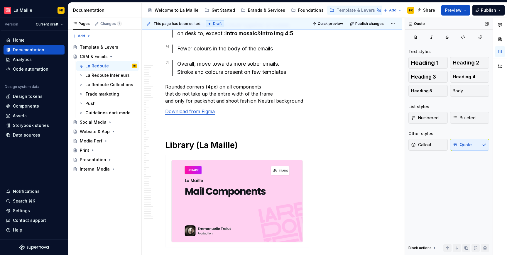
click at [461, 145] on div "Callout Quote" at bounding box center [449, 145] width 81 height 12
drag, startPoint x: 427, startPoint y: 146, endPoint x: 471, endPoint y: 146, distance: 43.4
click at [427, 146] on span "Callout" at bounding box center [421, 145] width 20 height 6
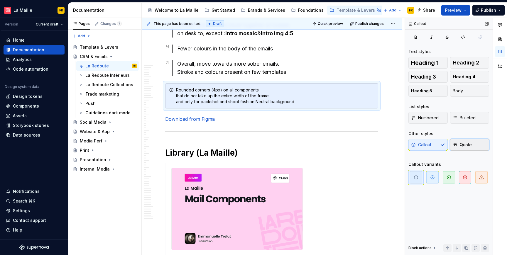
click at [478, 146] on button "Quote" at bounding box center [469, 145] width 39 height 12
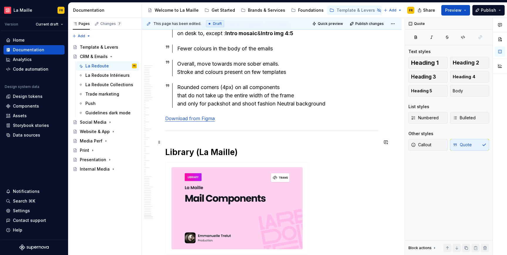
click at [283, 108] on div "Rounded corners (4px) on all components that do not take up the entire width of…" at bounding box center [277, 95] width 201 height 25
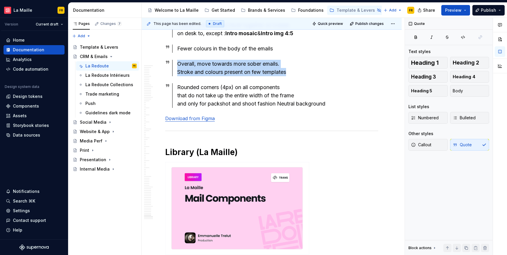
click at [259, 108] on div "Rounded corners (4px) on all components that do not take up the entire width of…" at bounding box center [277, 95] width 201 height 25
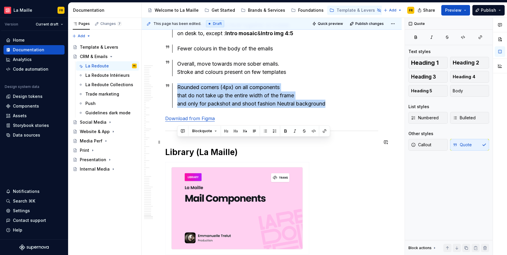
click at [259, 108] on div "Rounded corners (4px) on all components that do not take up the entire width of…" at bounding box center [277, 95] width 201 height 25
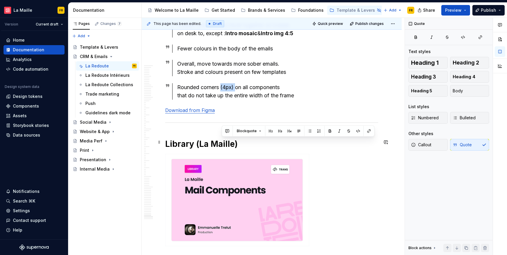
drag, startPoint x: 221, startPoint y: 143, endPoint x: 238, endPoint y: 143, distance: 16.4
click at [238, 100] on div "Rounded corners (4px) on all components that do not take up the entire width of…" at bounding box center [277, 91] width 201 height 16
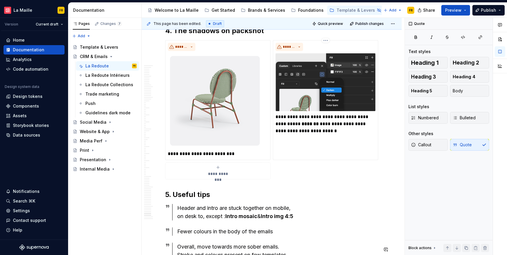
scroll to position [12138, 0]
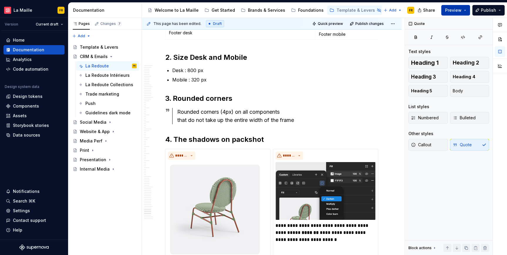
click at [457, 8] on span "Preview" at bounding box center [453, 10] width 16 height 6
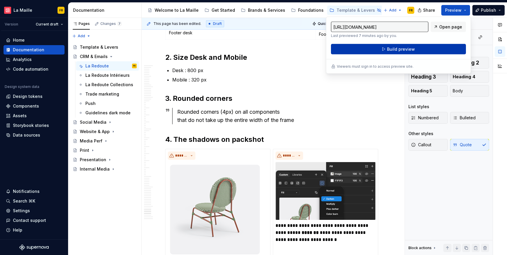
click at [411, 48] on span "Build preview" at bounding box center [401, 49] width 28 height 6
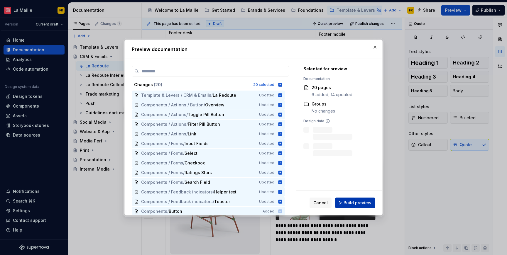
click at [365, 204] on span "Build preview" at bounding box center [358, 203] width 28 height 6
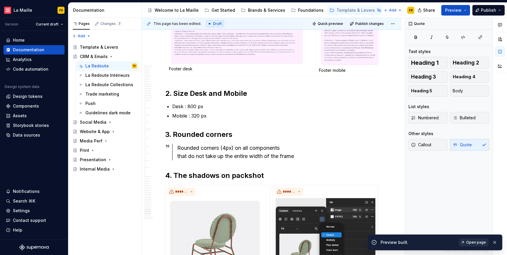
scroll to position [12125, 0]
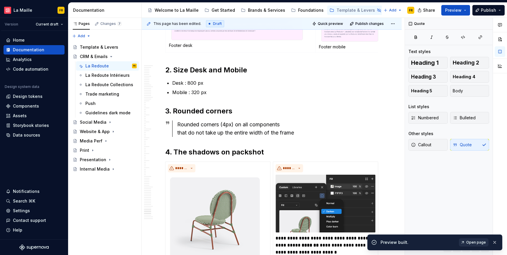
click at [479, 240] on link "Open page" at bounding box center [474, 243] width 30 height 8
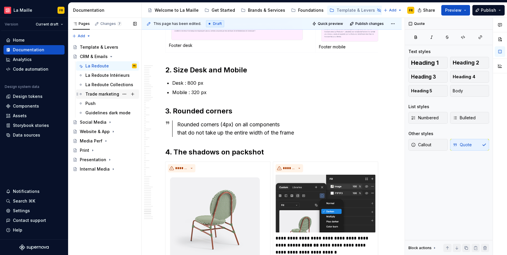
click at [106, 93] on div "Trade marketing" at bounding box center [102, 94] width 34 height 6
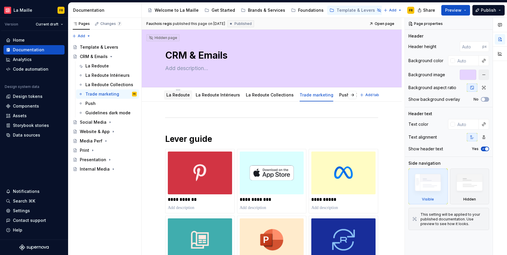
click at [168, 96] on link "La Redoute" at bounding box center [177, 94] width 23 height 5
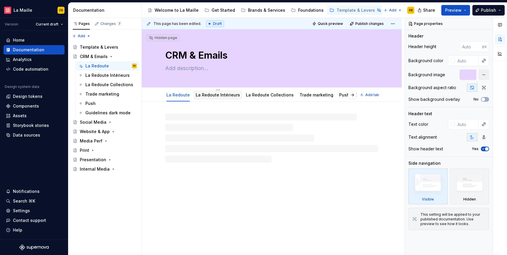
click at [197, 95] on link "La Redoute Intérieurs" at bounding box center [218, 94] width 44 height 5
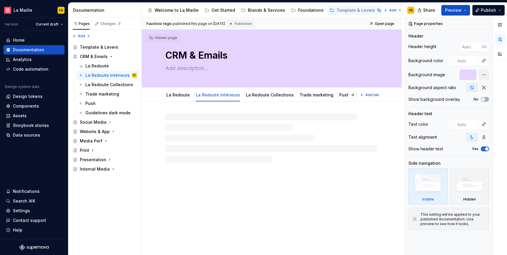
click at [247, 96] on link "La Redoute Collections" at bounding box center [270, 94] width 48 height 5
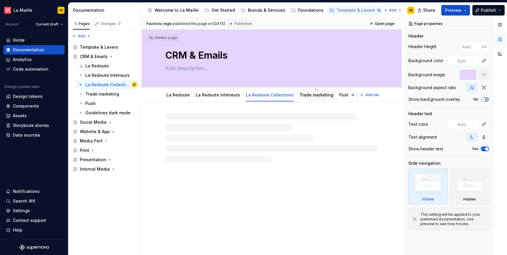
drag, startPoint x: 255, startPoint y: 96, endPoint x: 298, endPoint y: 96, distance: 43.4
click at [300, 96] on link "Trade marketing" at bounding box center [317, 94] width 34 height 5
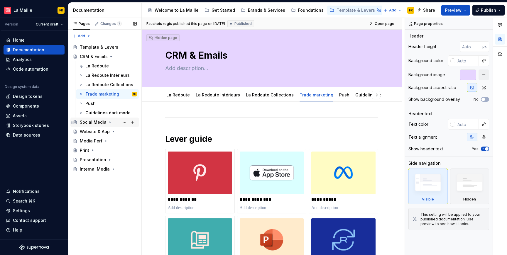
click at [92, 122] on div "Social Media" at bounding box center [93, 122] width 27 height 6
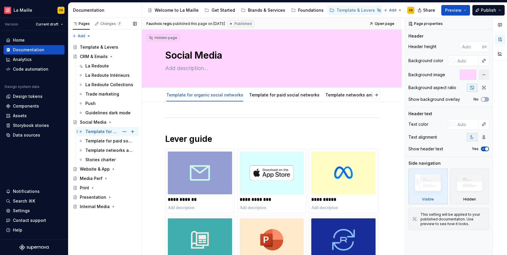
click at [92, 132] on div "Template for organic social networks" at bounding box center [102, 132] width 34 height 6
click at [98, 142] on div "Template for paid social networks" at bounding box center [102, 141] width 34 height 6
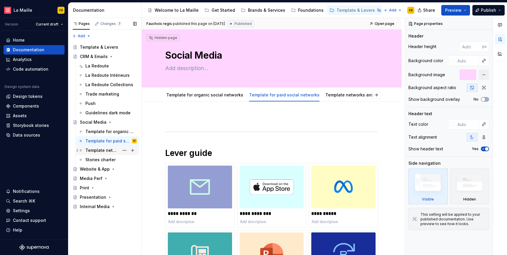
click at [98, 151] on div "Template networks animated social" at bounding box center [102, 151] width 34 height 6
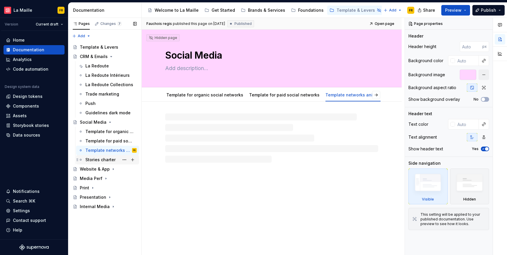
click at [95, 160] on div "Stories charter" at bounding box center [100, 160] width 30 height 6
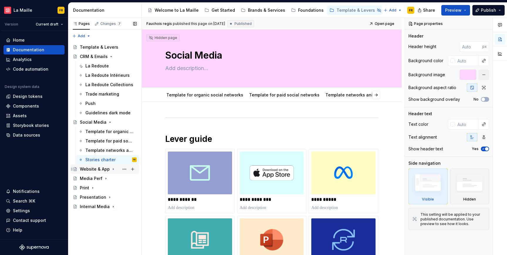
click at [88, 169] on div "Website & App" at bounding box center [95, 169] width 30 height 6
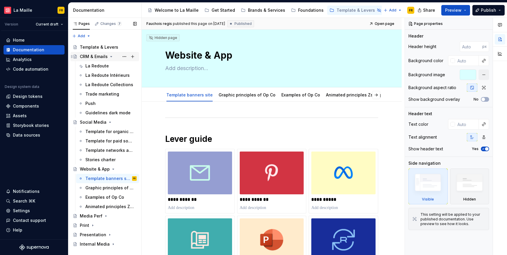
click at [93, 57] on div "CRM & Emails" at bounding box center [94, 57] width 28 height 6
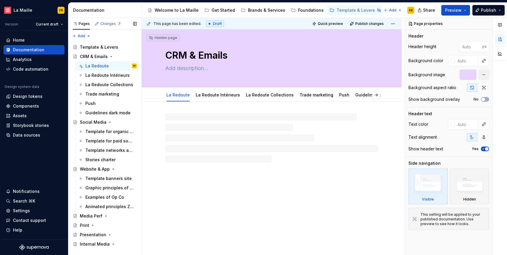
click at [98, 41] on div "Accessibility guide for tree Page tree. Navigate the tree with the arrow keys. …" at bounding box center [104, 145] width 73 height 210
click at [95, 50] on div "Template & Levers" at bounding box center [99, 47] width 38 height 6
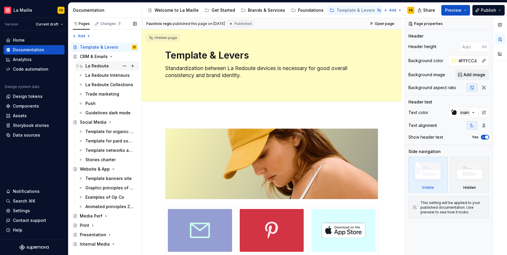
click at [98, 66] on div "La Redoute" at bounding box center [96, 66] width 23 height 6
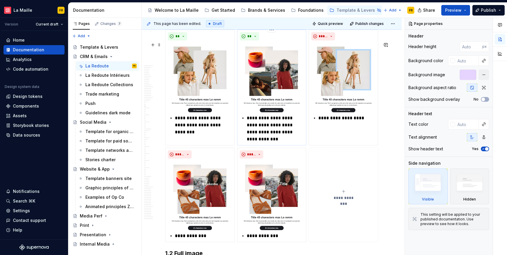
scroll to position [3397, 0]
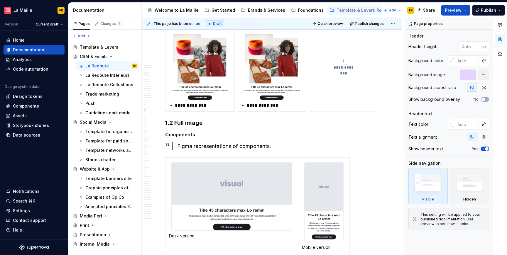
type textarea "*"
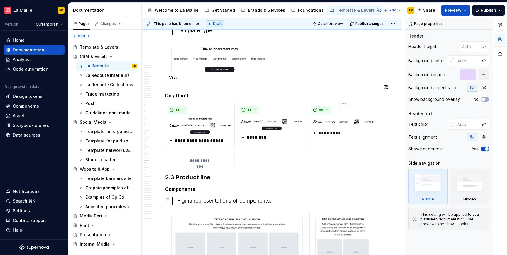
scroll to position [6844, 0]
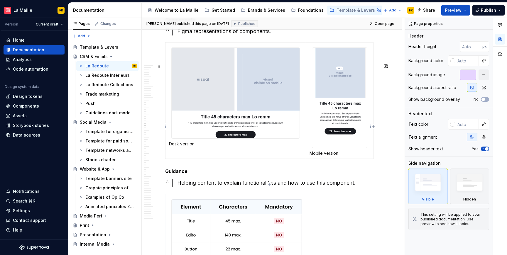
scroll to position [4692, 0]
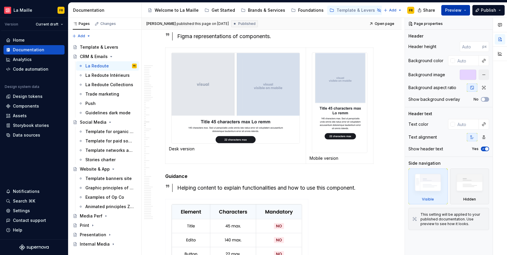
click at [461, 12] on span "Preview" at bounding box center [453, 10] width 16 height 6
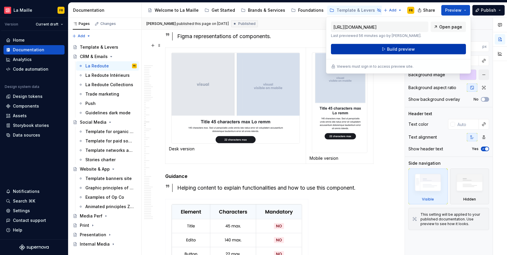
click at [387, 48] on button "Build preview" at bounding box center [398, 49] width 135 height 11
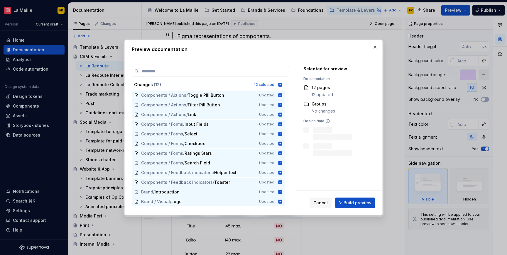
drag, startPoint x: 344, startPoint y: 201, endPoint x: 362, endPoint y: 185, distance: 23.9
click at [344, 201] on button "Build preview" at bounding box center [355, 203] width 40 height 11
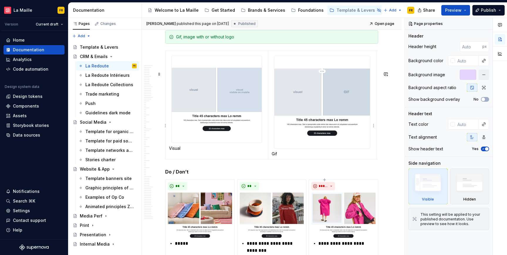
scroll to position [4982, 0]
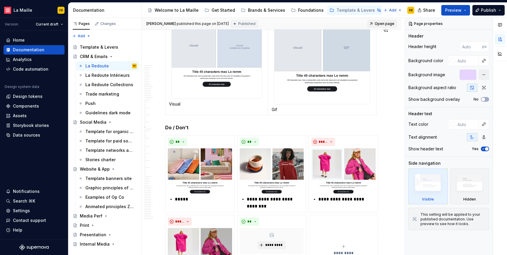
click at [386, 23] on span "Open page" at bounding box center [385, 23] width 20 height 5
type textarea "*"
